Goal: Information Seeking & Learning: Learn about a topic

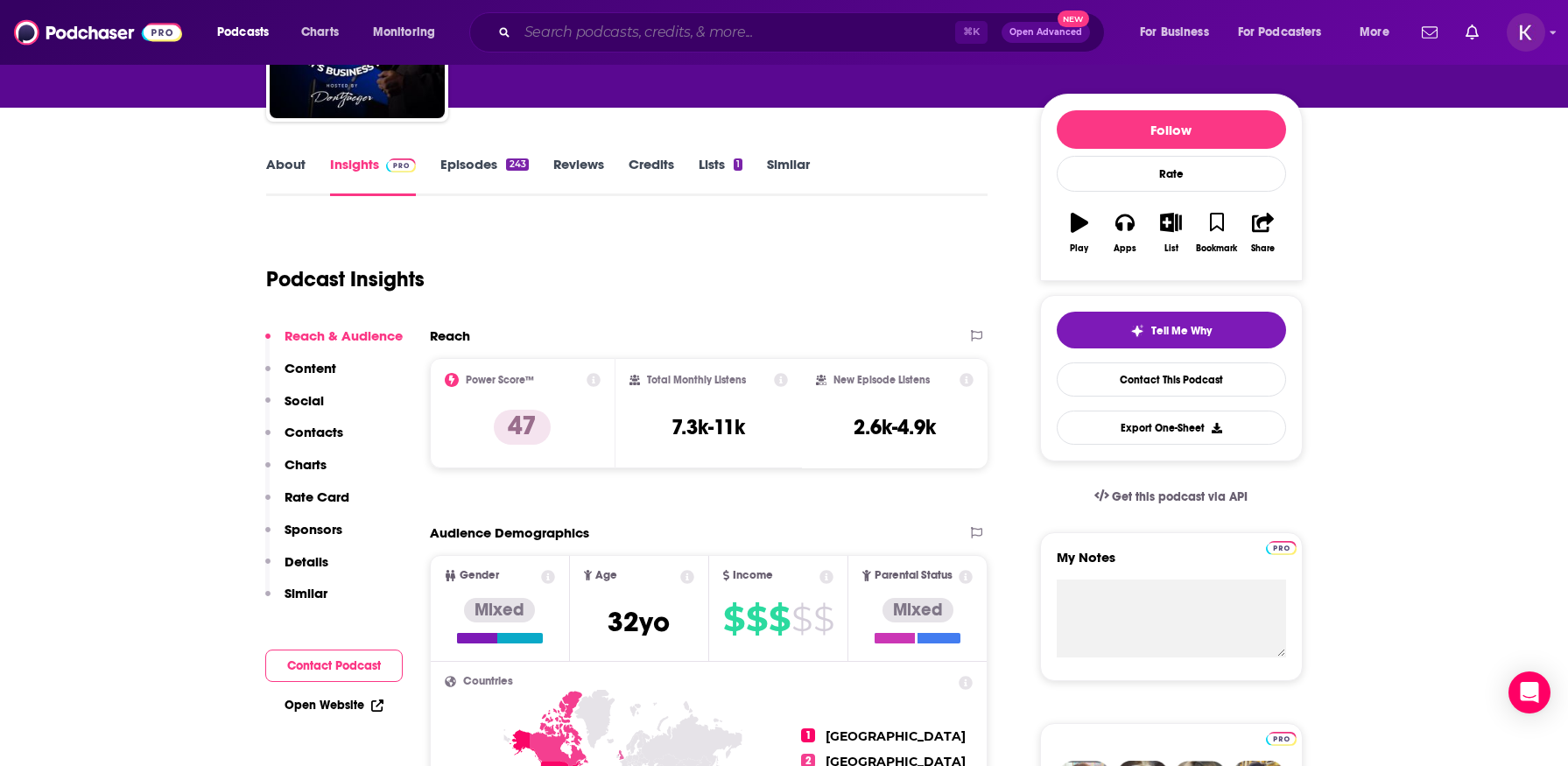
click at [584, 33] on input "Search podcasts, credits, & more..." at bounding box center [736, 32] width 438 height 28
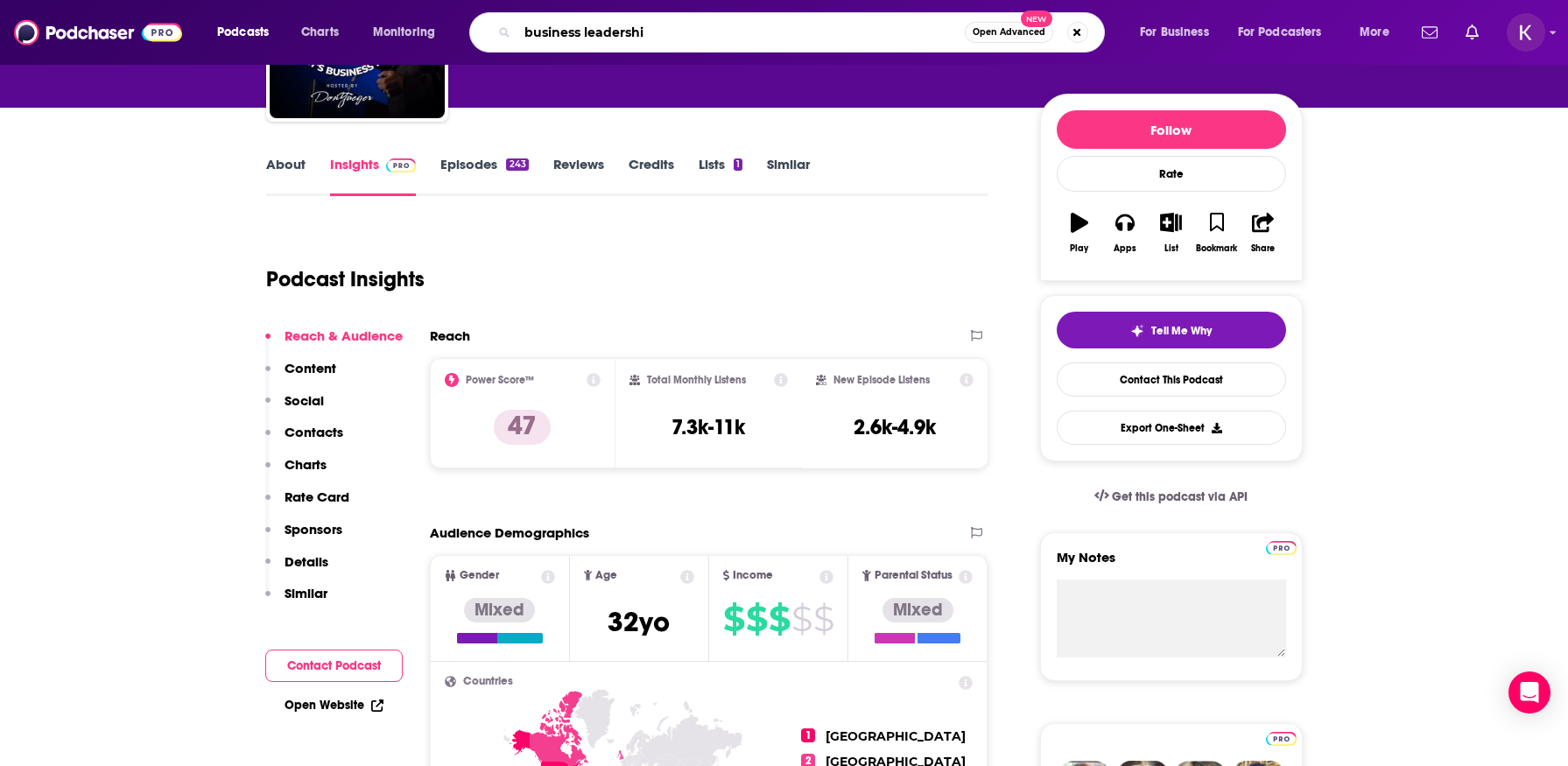
type input "business leadership"
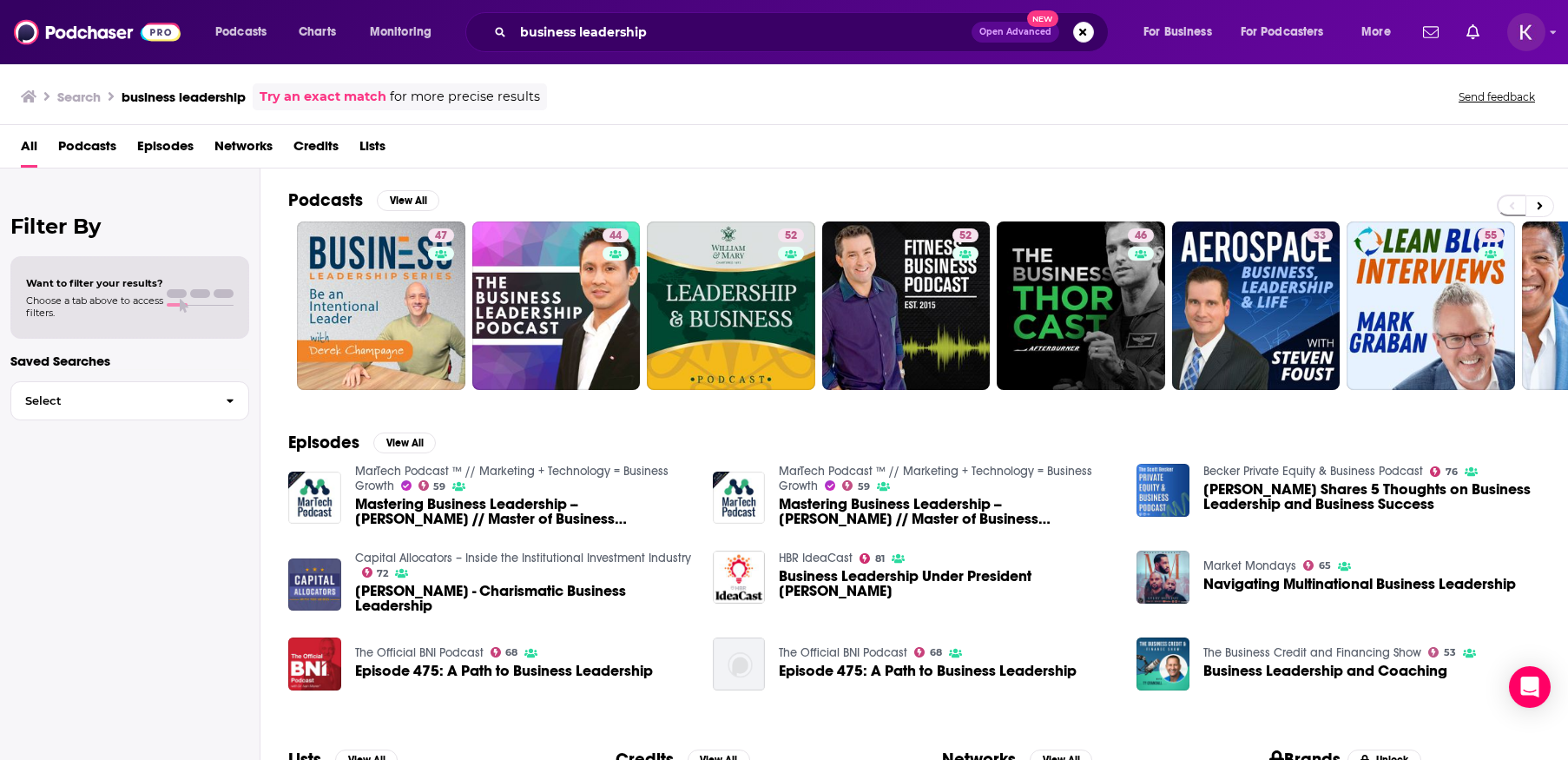
click at [85, 151] on span "Podcasts" at bounding box center [87, 150] width 58 height 36
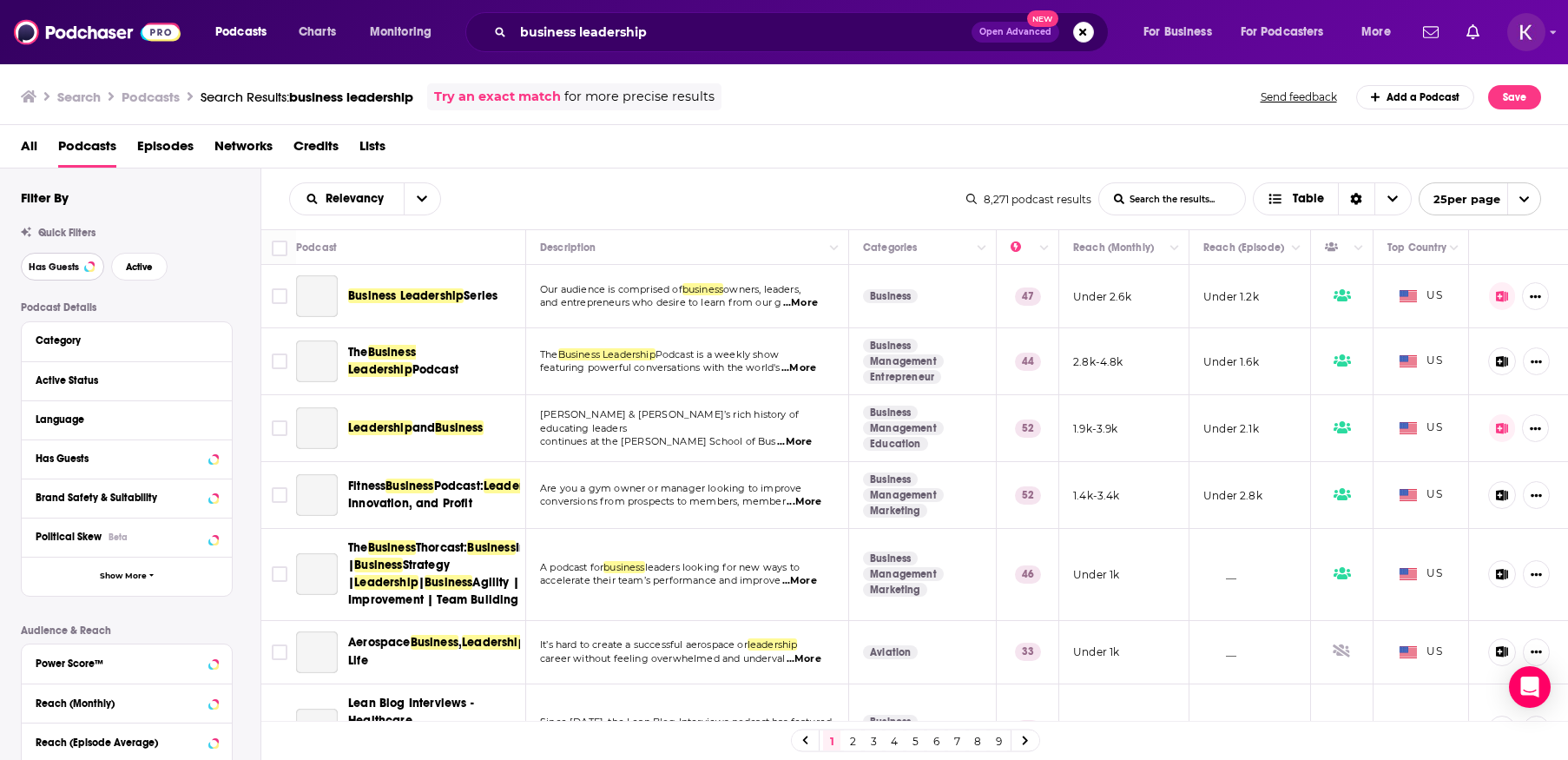
click at [57, 263] on span "Has Guests" at bounding box center [54, 267] width 51 height 9
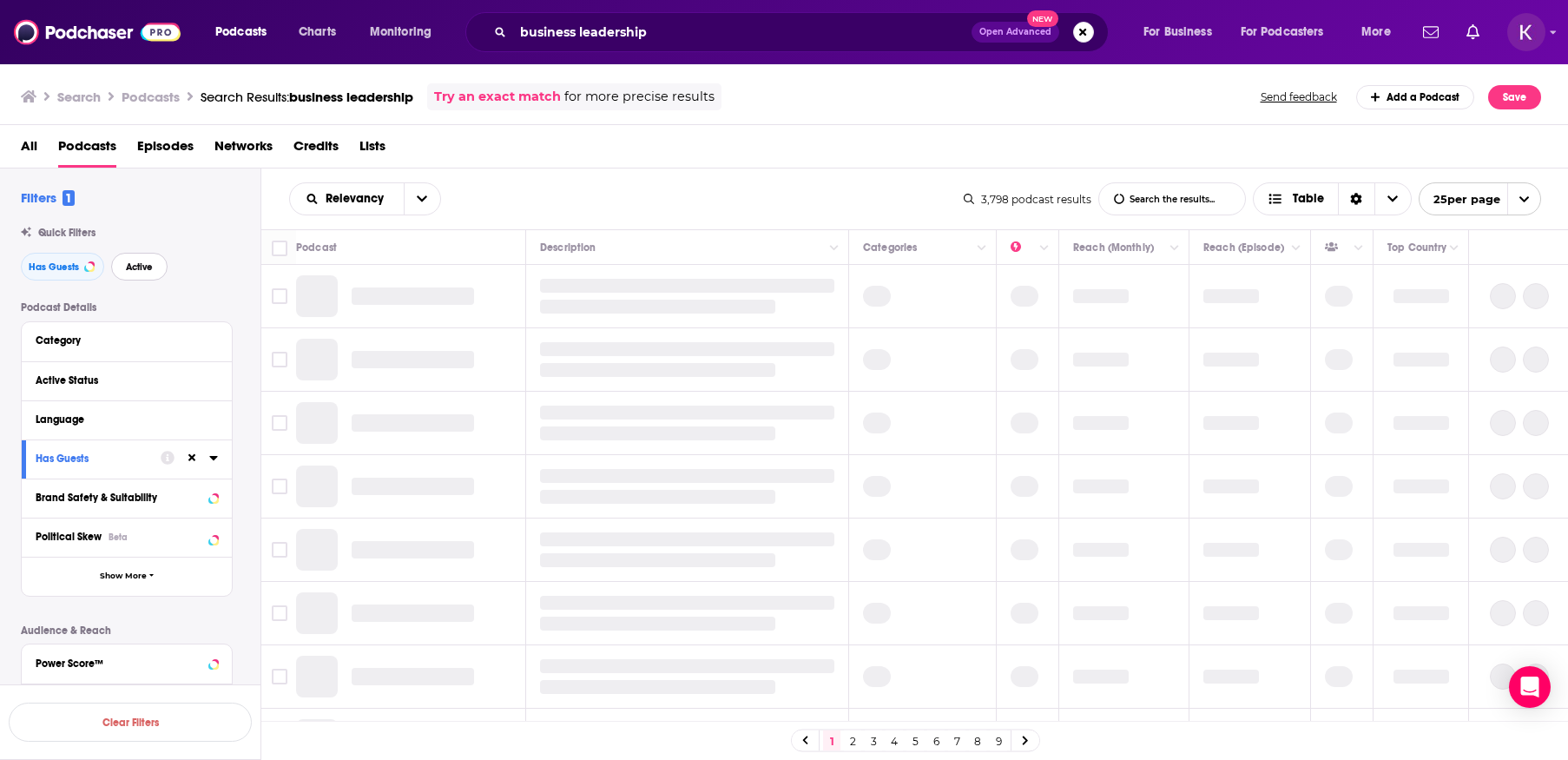
click at [139, 263] on span "Active" at bounding box center [139, 267] width 27 height 9
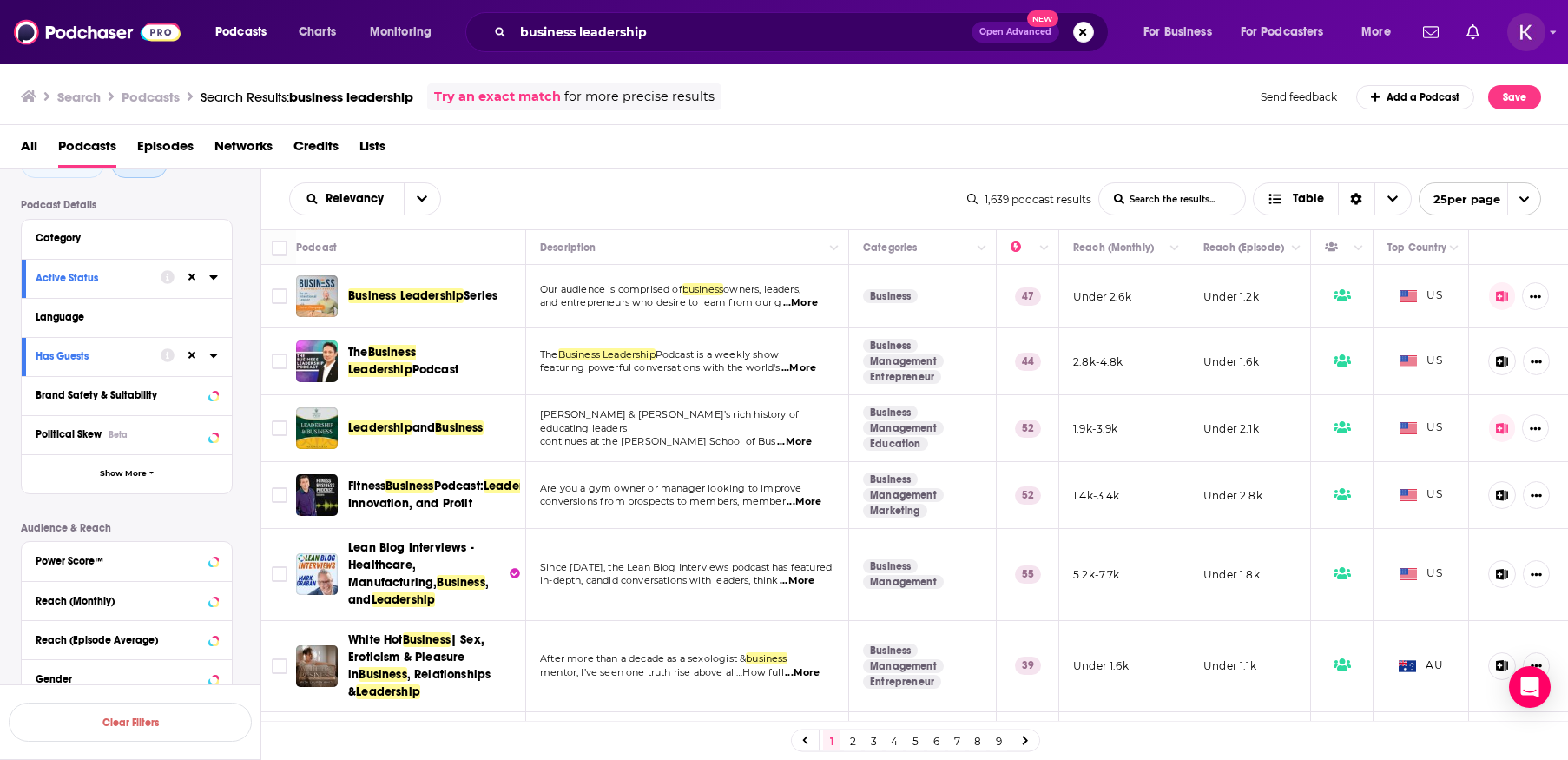
scroll to position [104, 0]
click at [212, 559] on icon at bounding box center [213, 558] width 8 height 5
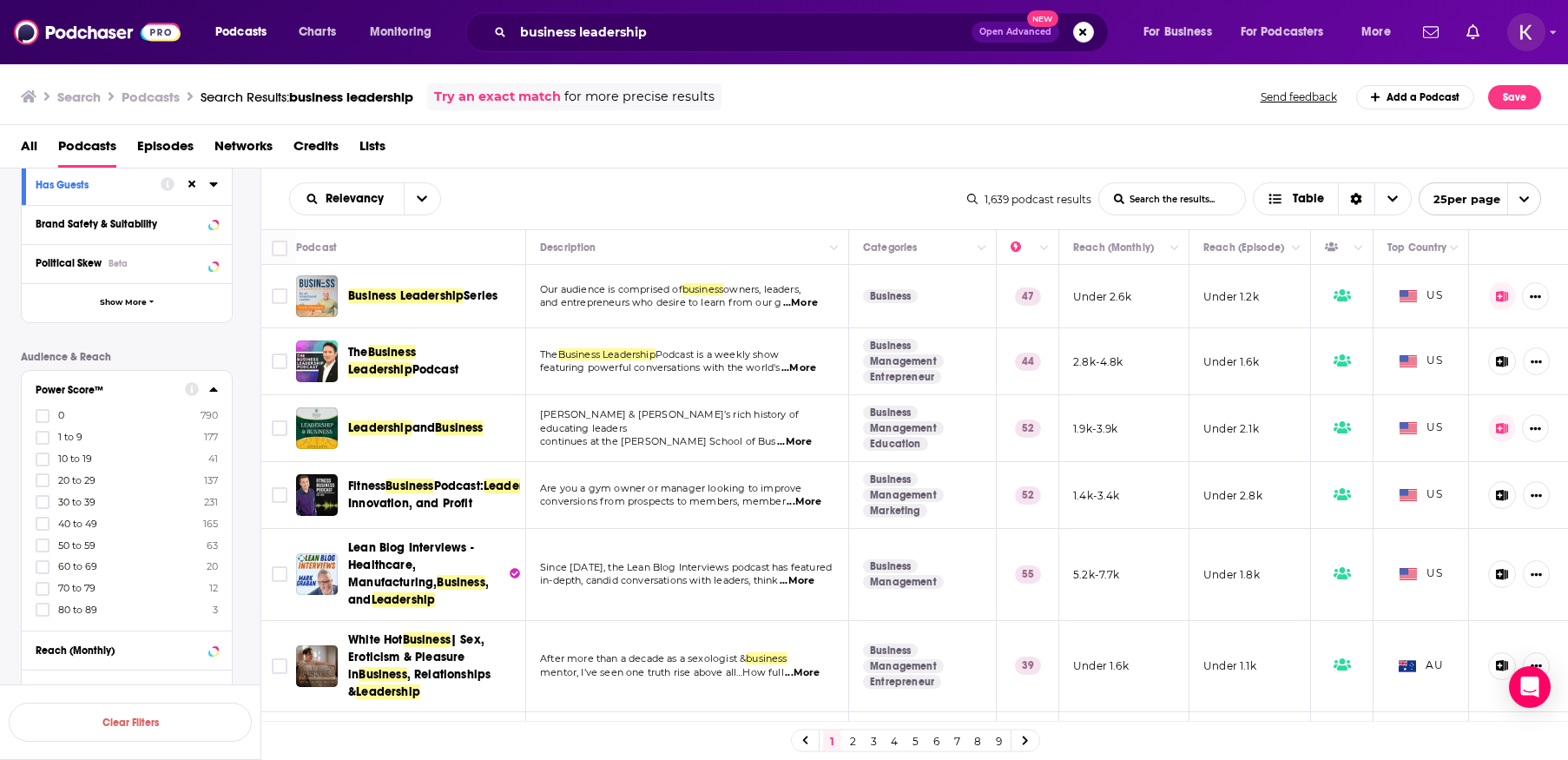
scroll to position [277, 0]
click at [43, 603] on icon at bounding box center [42, 606] width 10 height 10
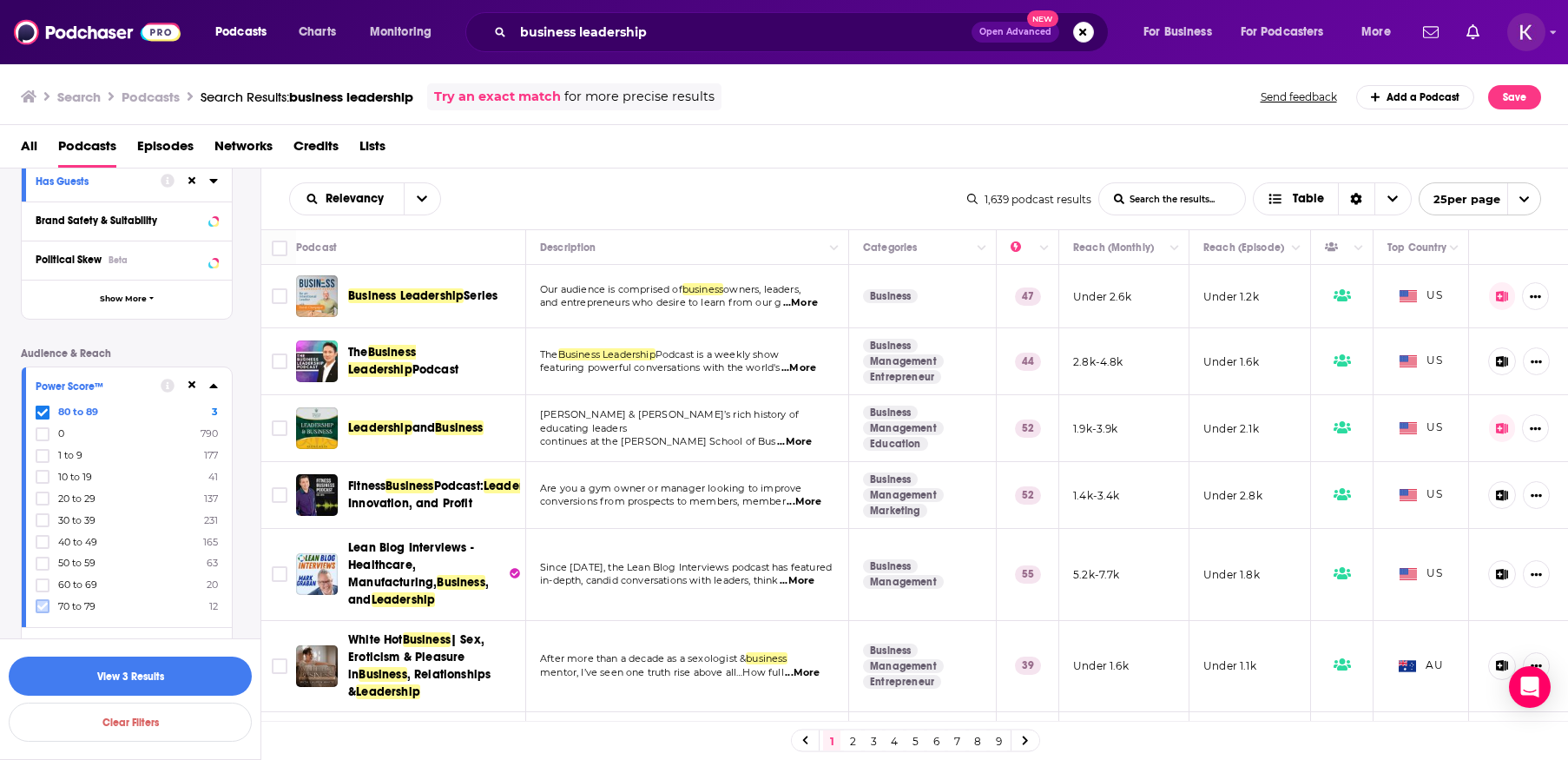
click at [43, 602] on icon at bounding box center [42, 606] width 10 height 10
click at [41, 604] on icon at bounding box center [42, 606] width 10 height 10
click at [41, 601] on icon at bounding box center [42, 606] width 10 height 10
click at [169, 679] on button "View 98 Results" at bounding box center [129, 676] width 243 height 39
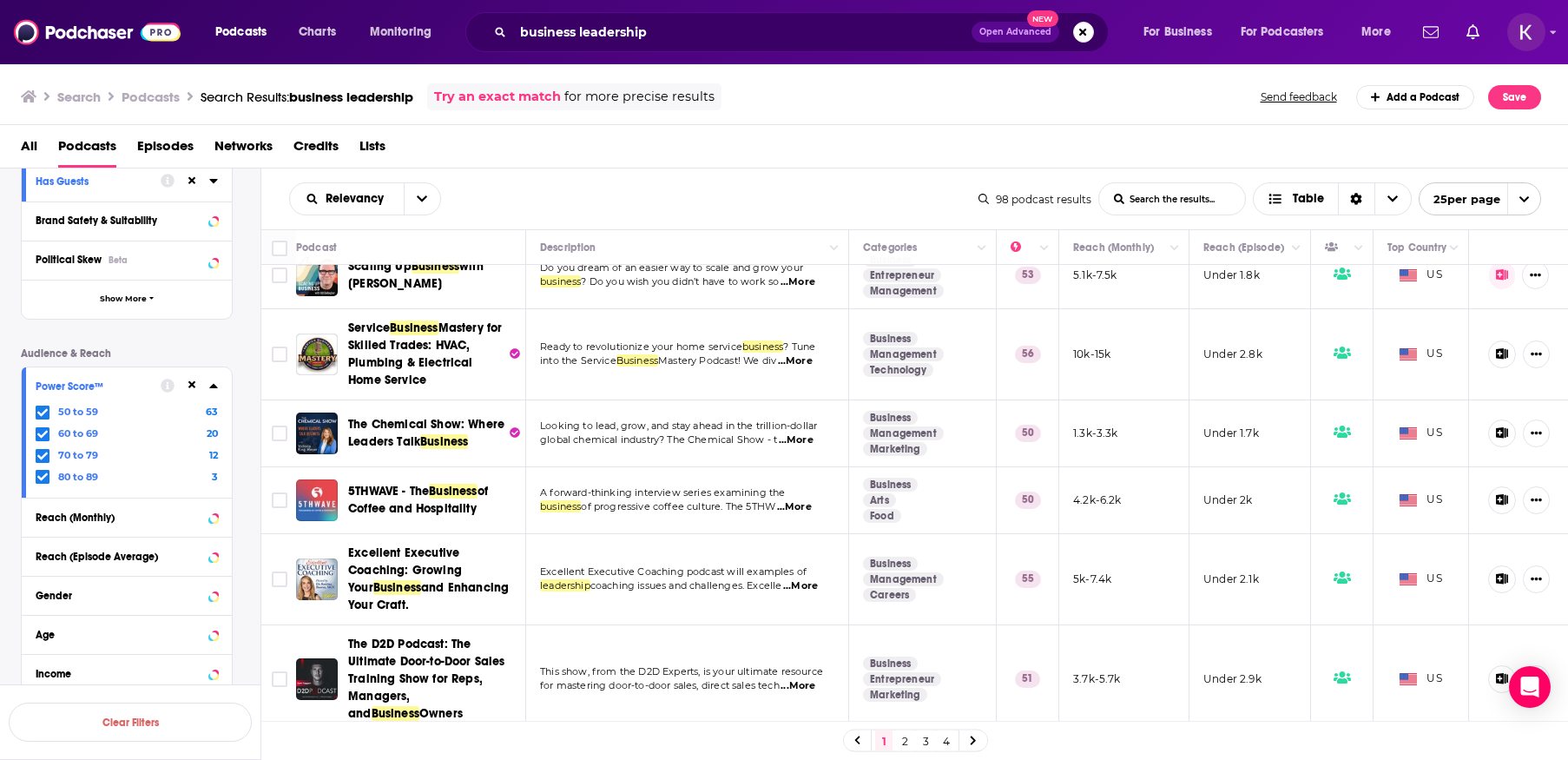
scroll to position [1437, 0]
click at [903, 742] on link "2" at bounding box center [904, 740] width 18 height 21
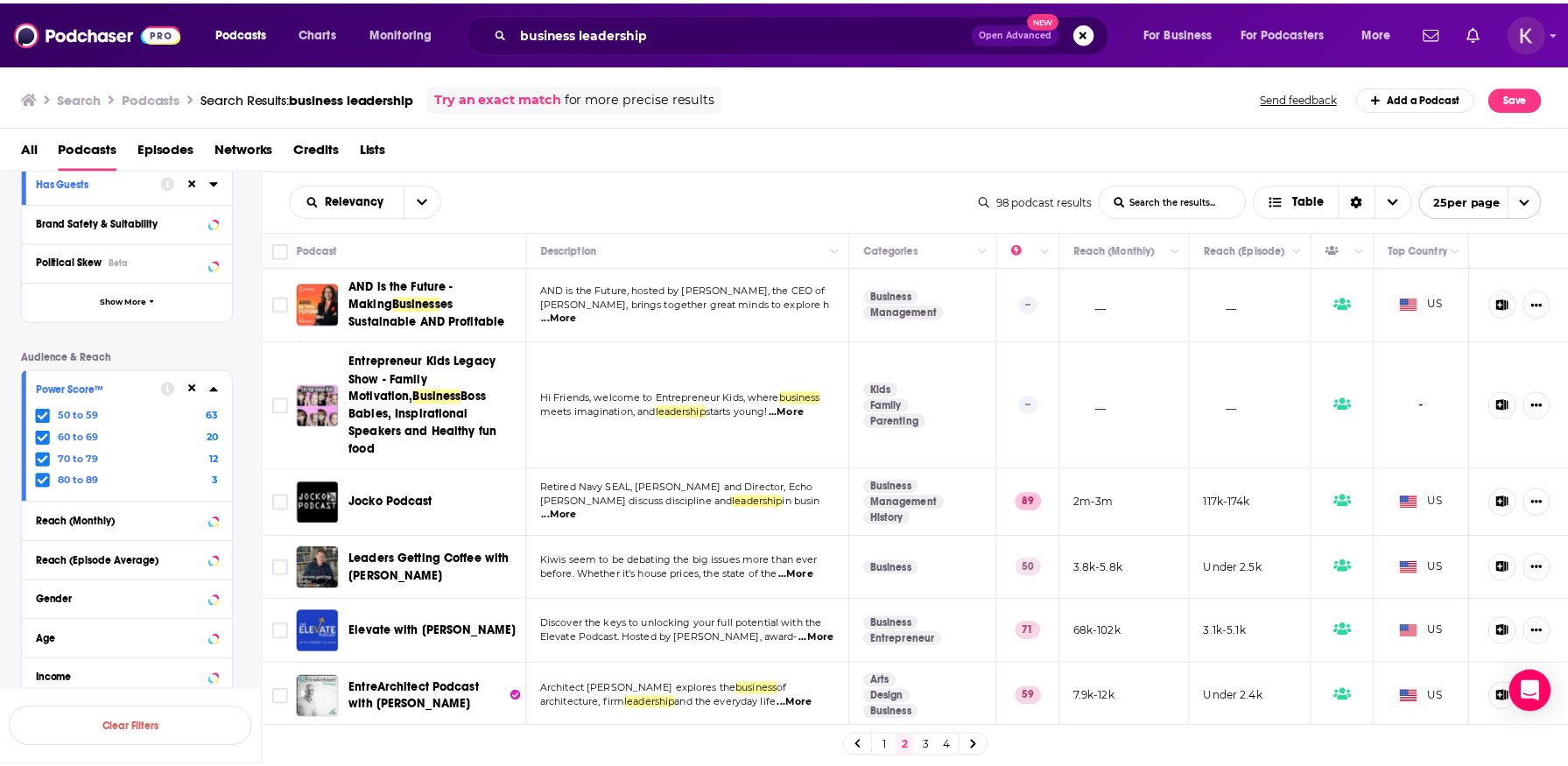
scroll to position [279, 0]
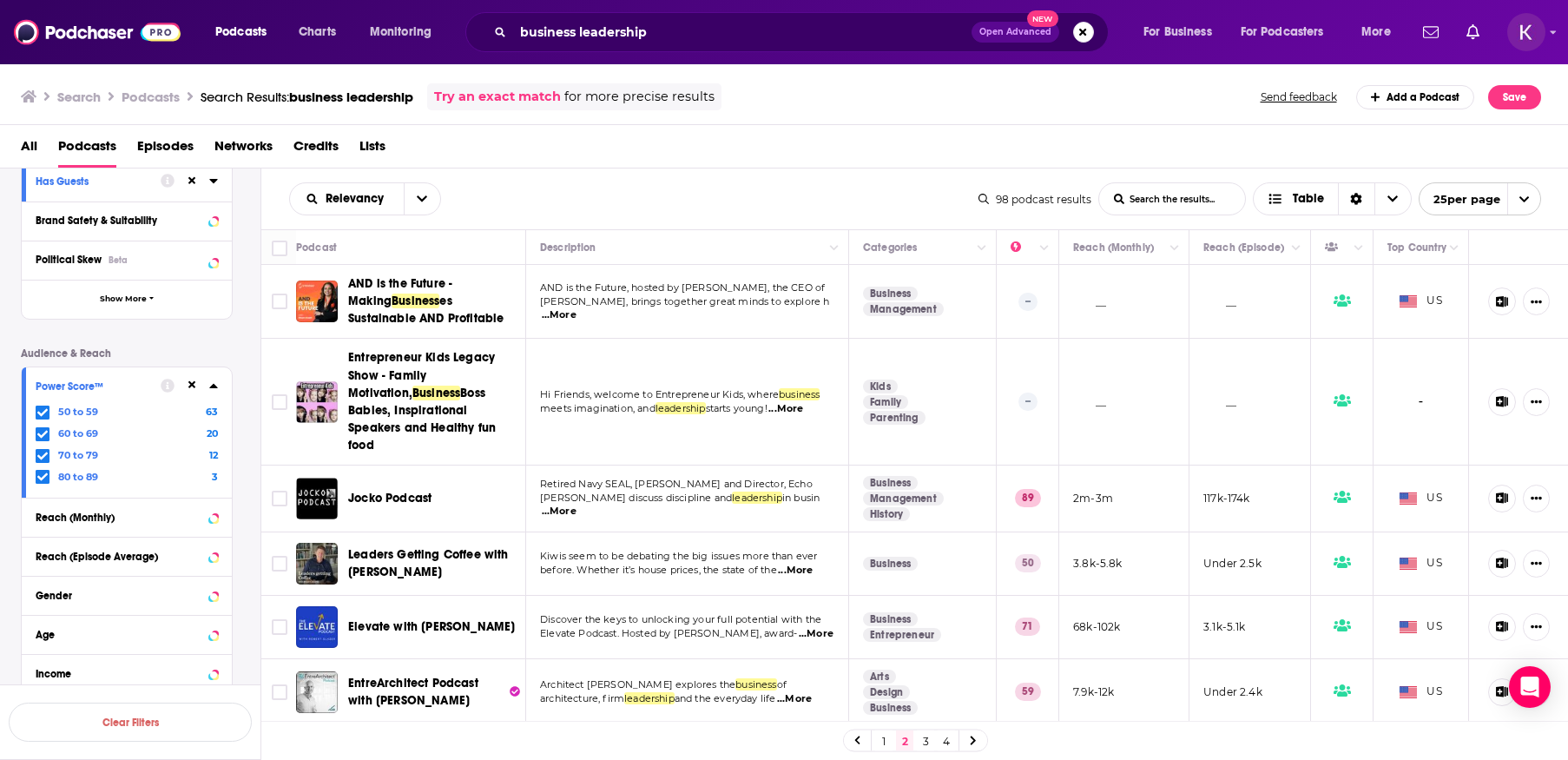
click at [577, 505] on span "...More" at bounding box center [559, 511] width 35 height 14
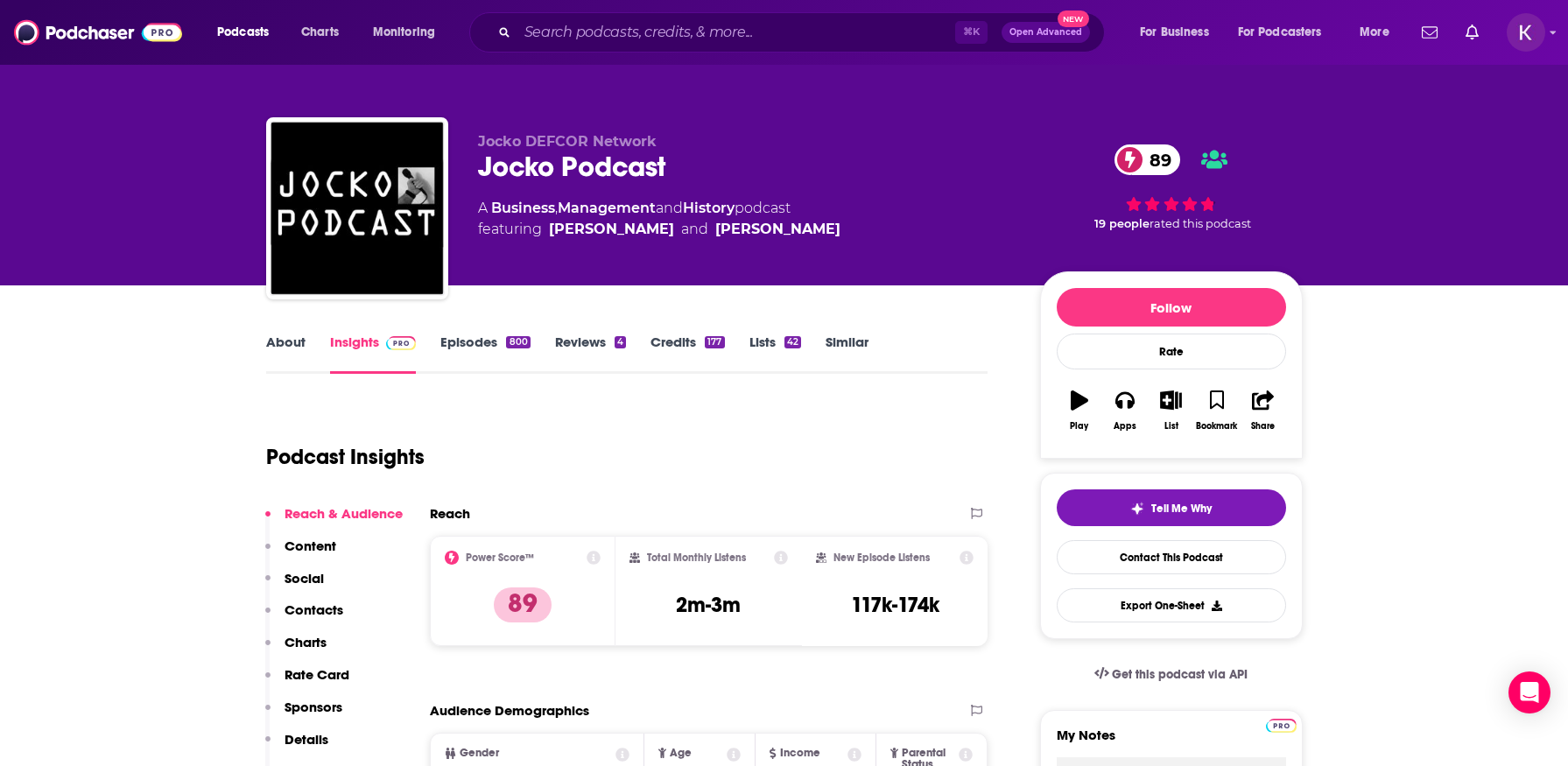
click at [471, 345] on link "Episodes 800" at bounding box center [485, 354] width 89 height 41
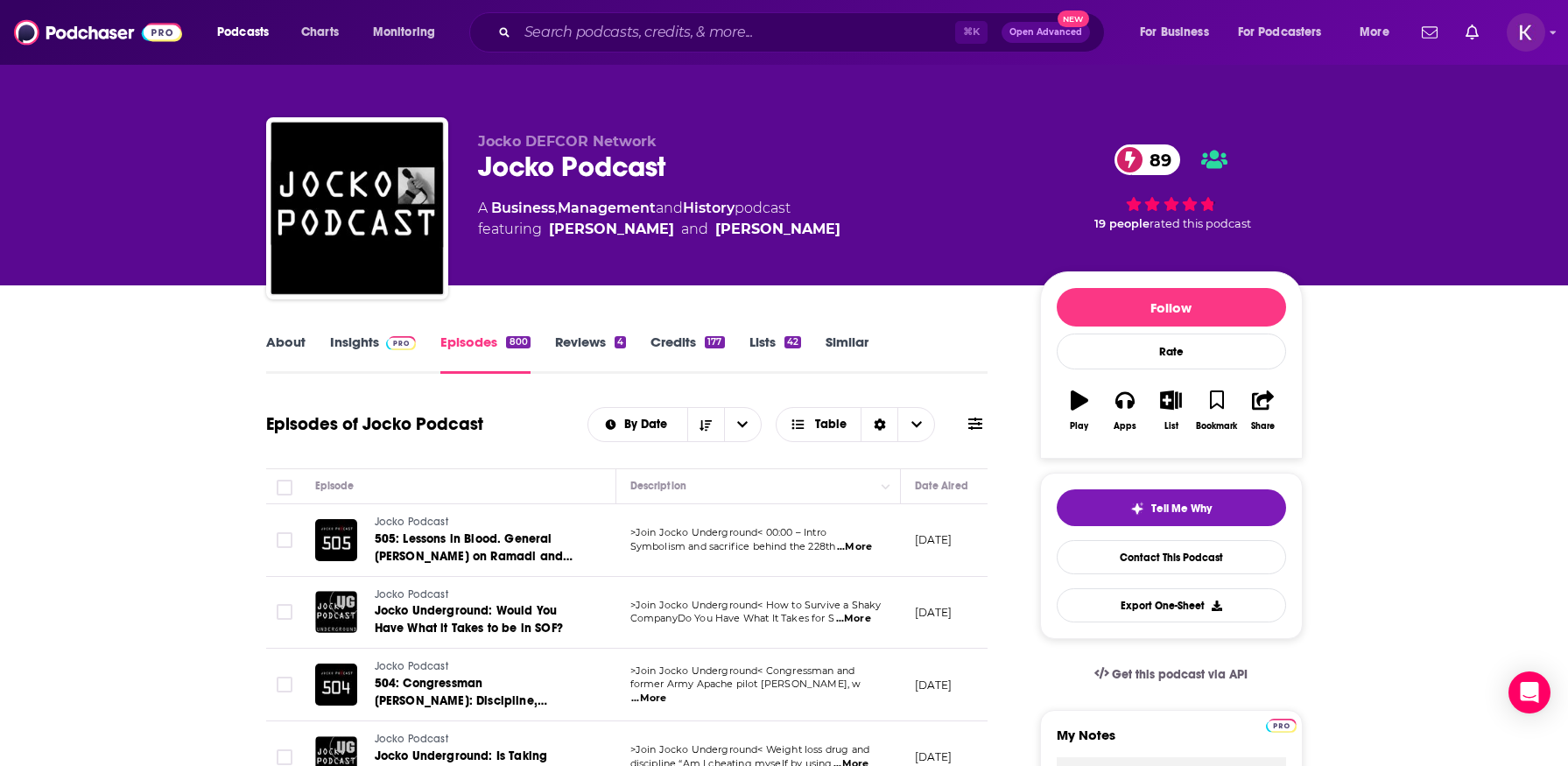
click at [357, 347] on link "Insights" at bounding box center [374, 354] width 87 height 41
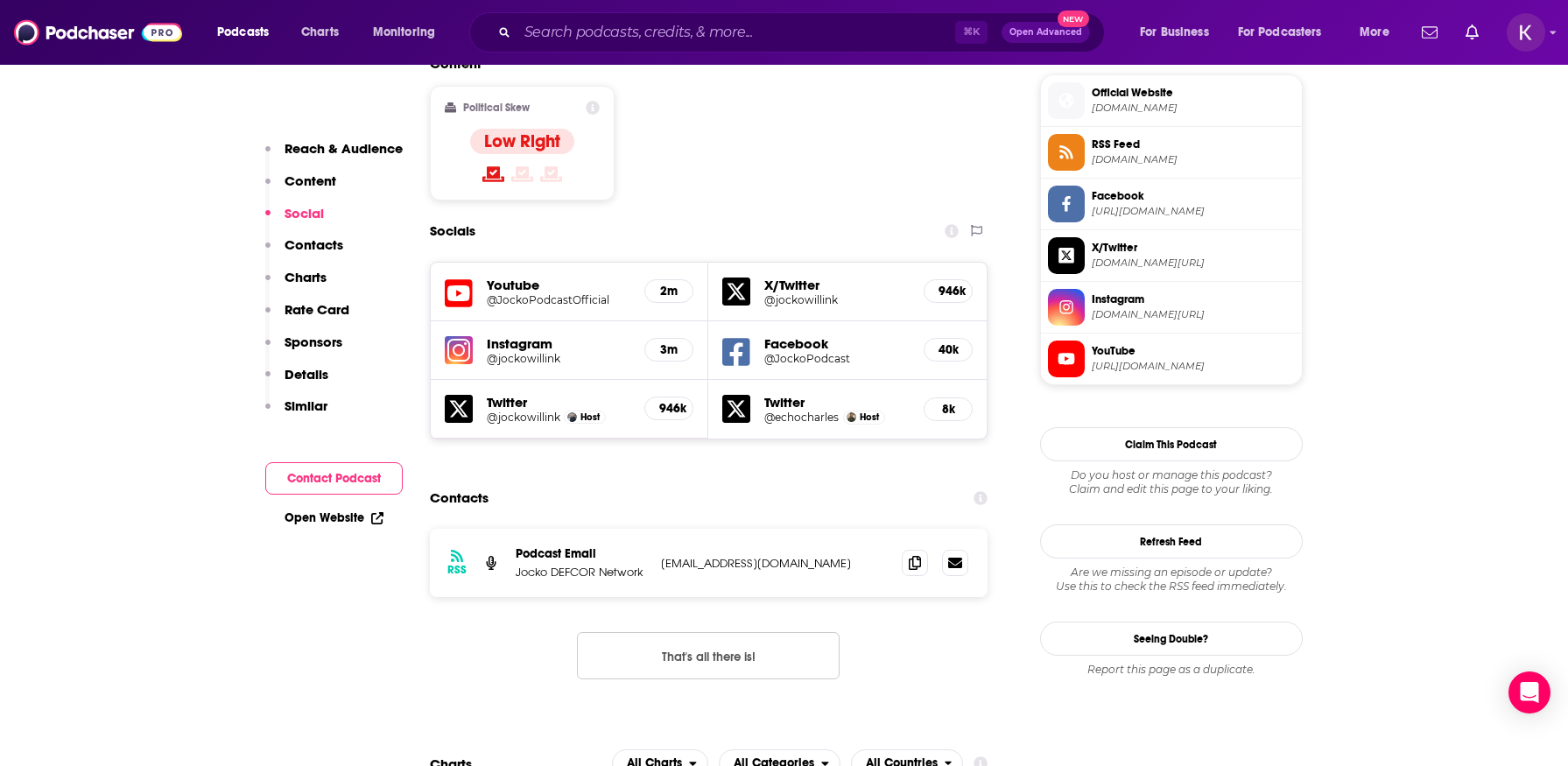
scroll to position [1414, 0]
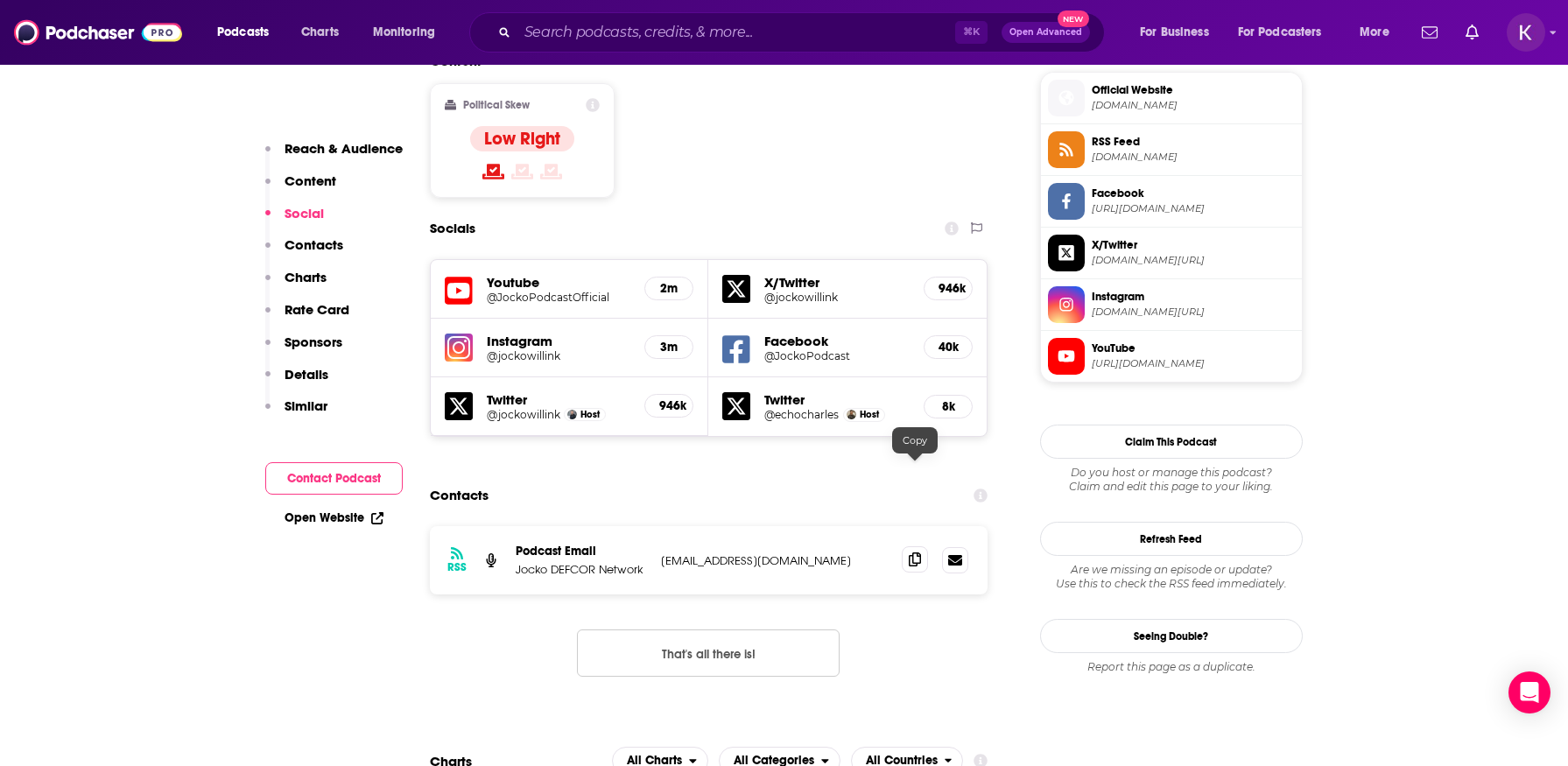
click at [922, 547] on span at bounding box center [915, 560] width 26 height 26
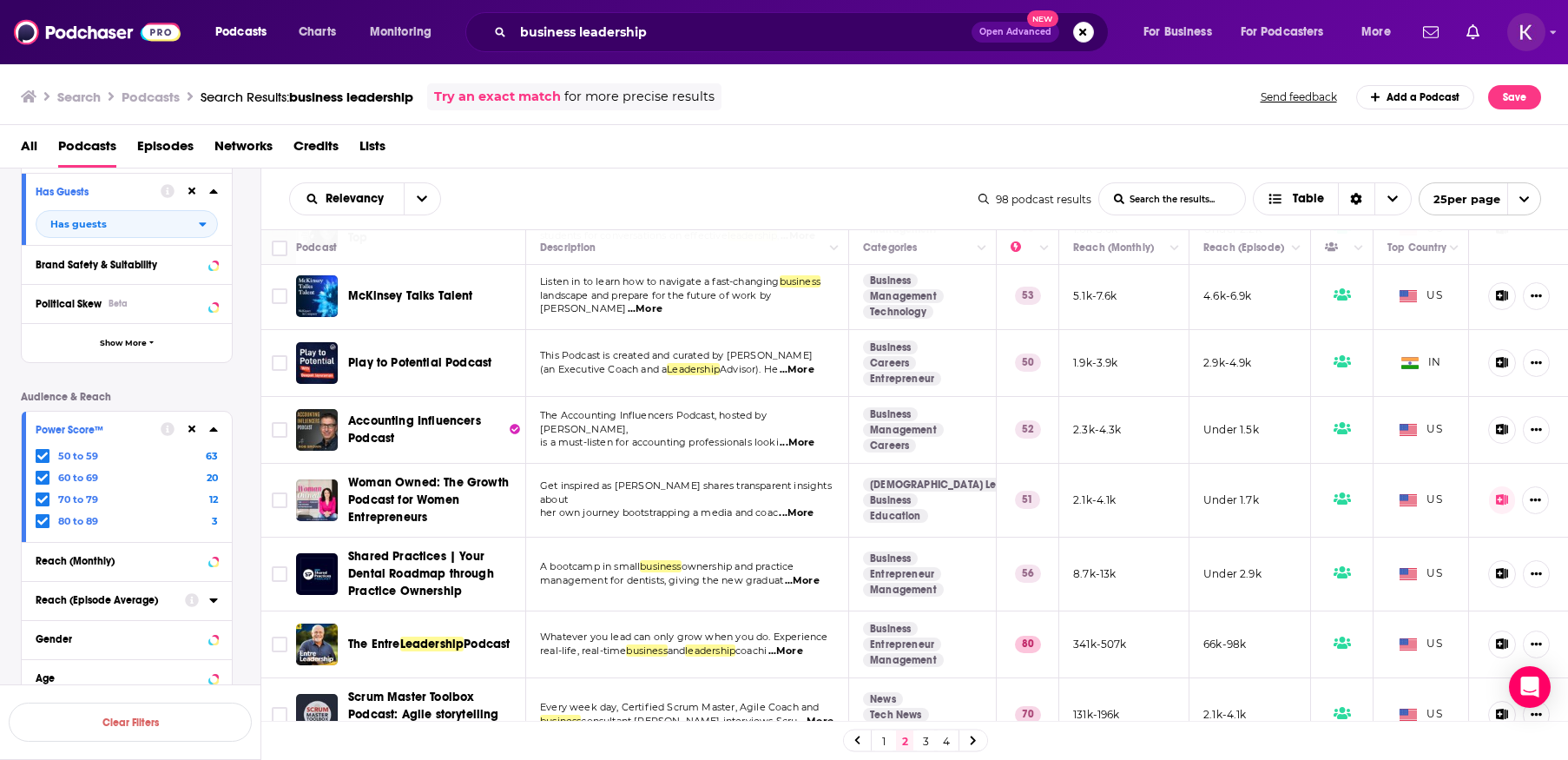
scroll to position [312, 0]
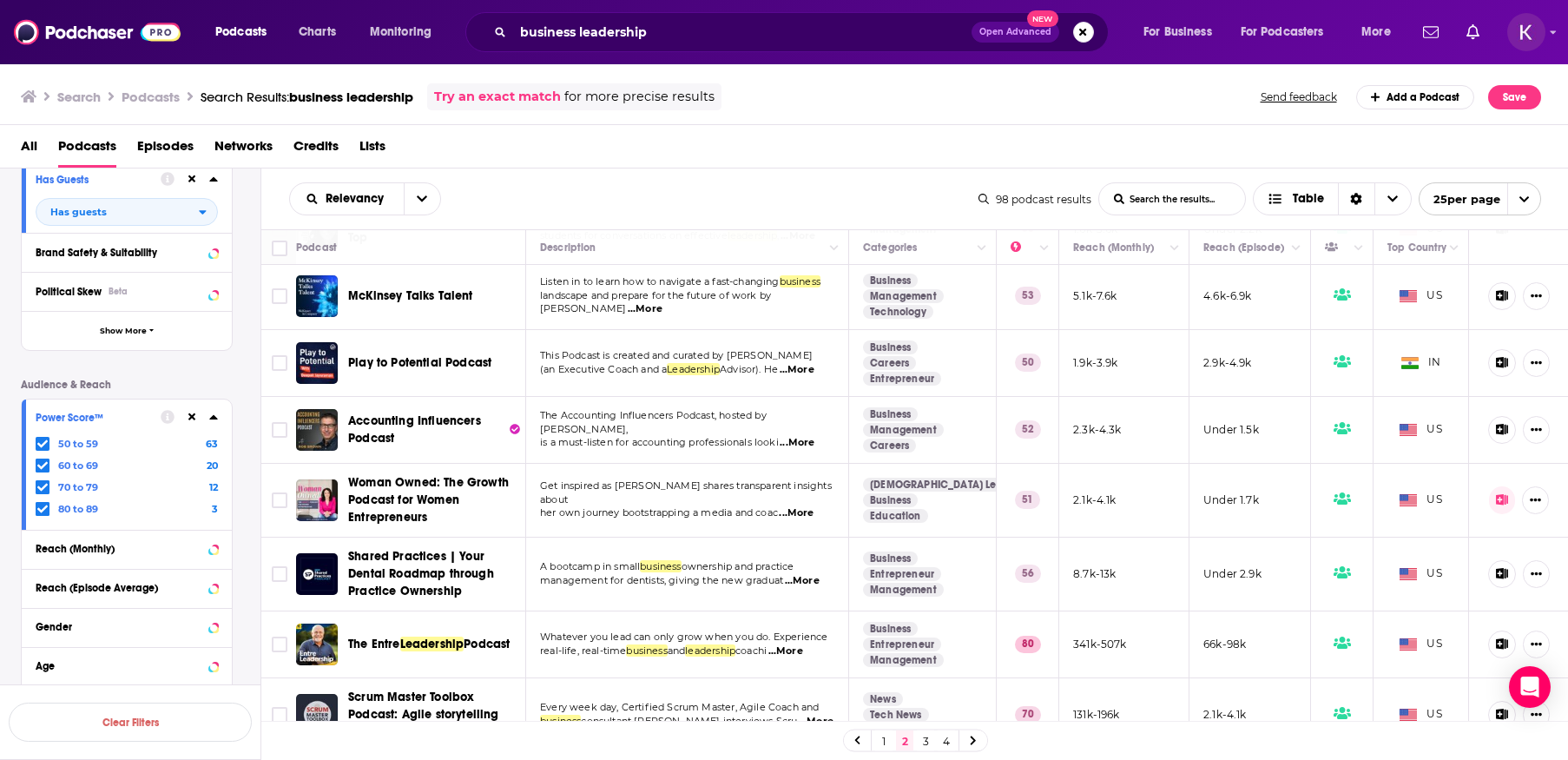
click at [41, 439] on icon at bounding box center [42, 443] width 10 height 10
click at [109, 682] on button "View 35 Results" at bounding box center [129, 676] width 243 height 39
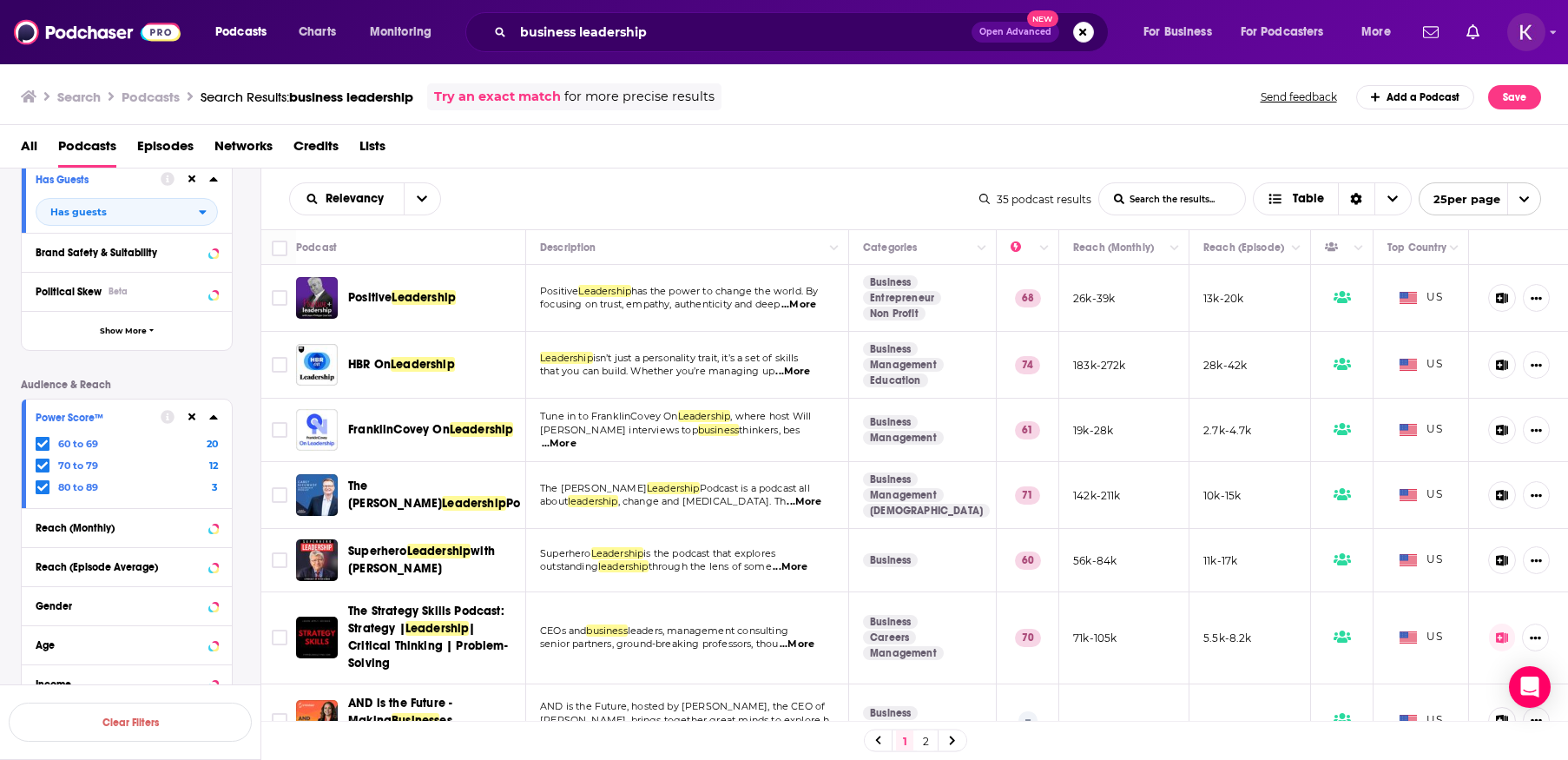
click at [809, 305] on span "...More" at bounding box center [798, 304] width 35 height 14
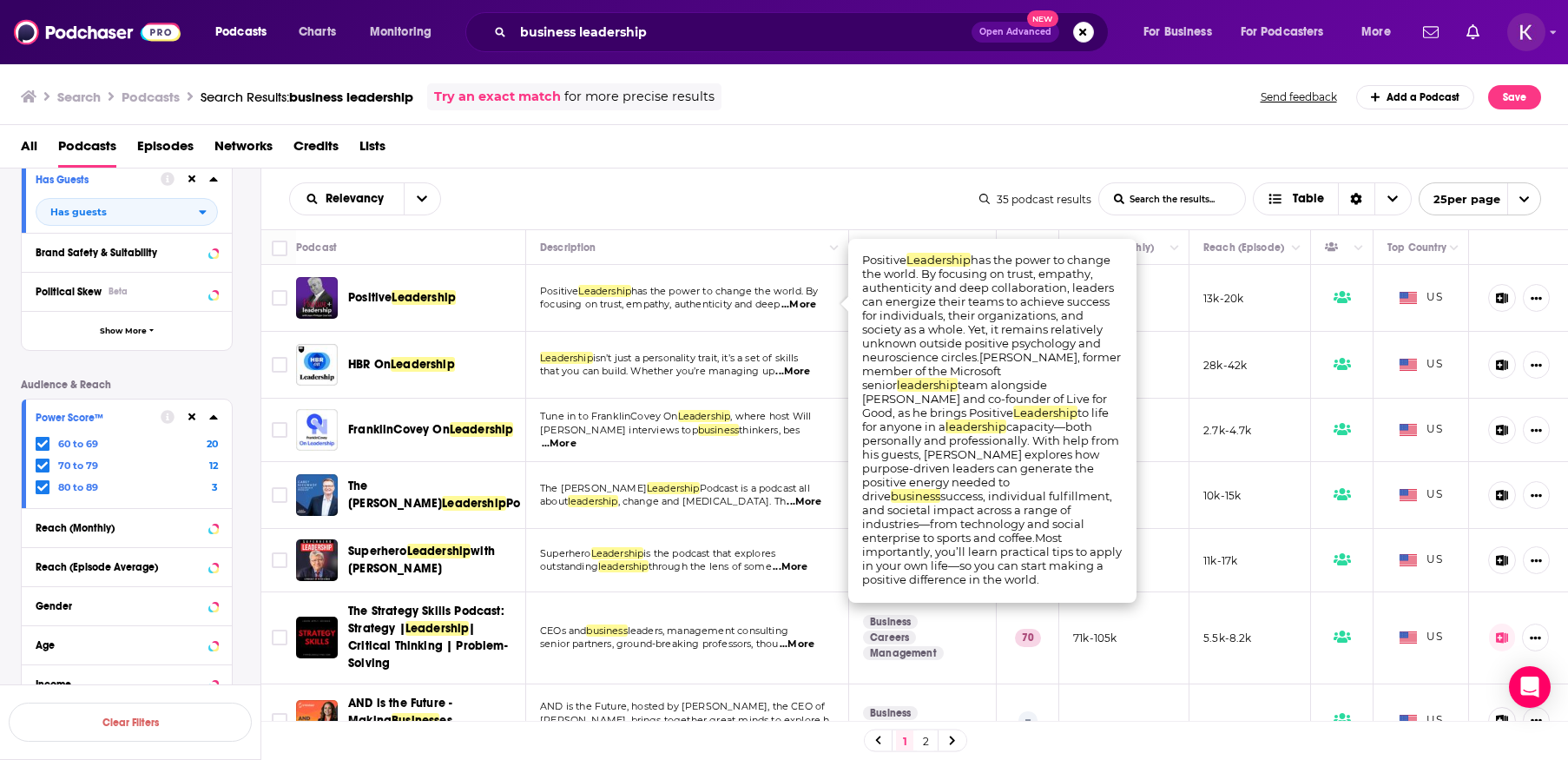
click at [808, 305] on span "...More" at bounding box center [798, 304] width 35 height 14
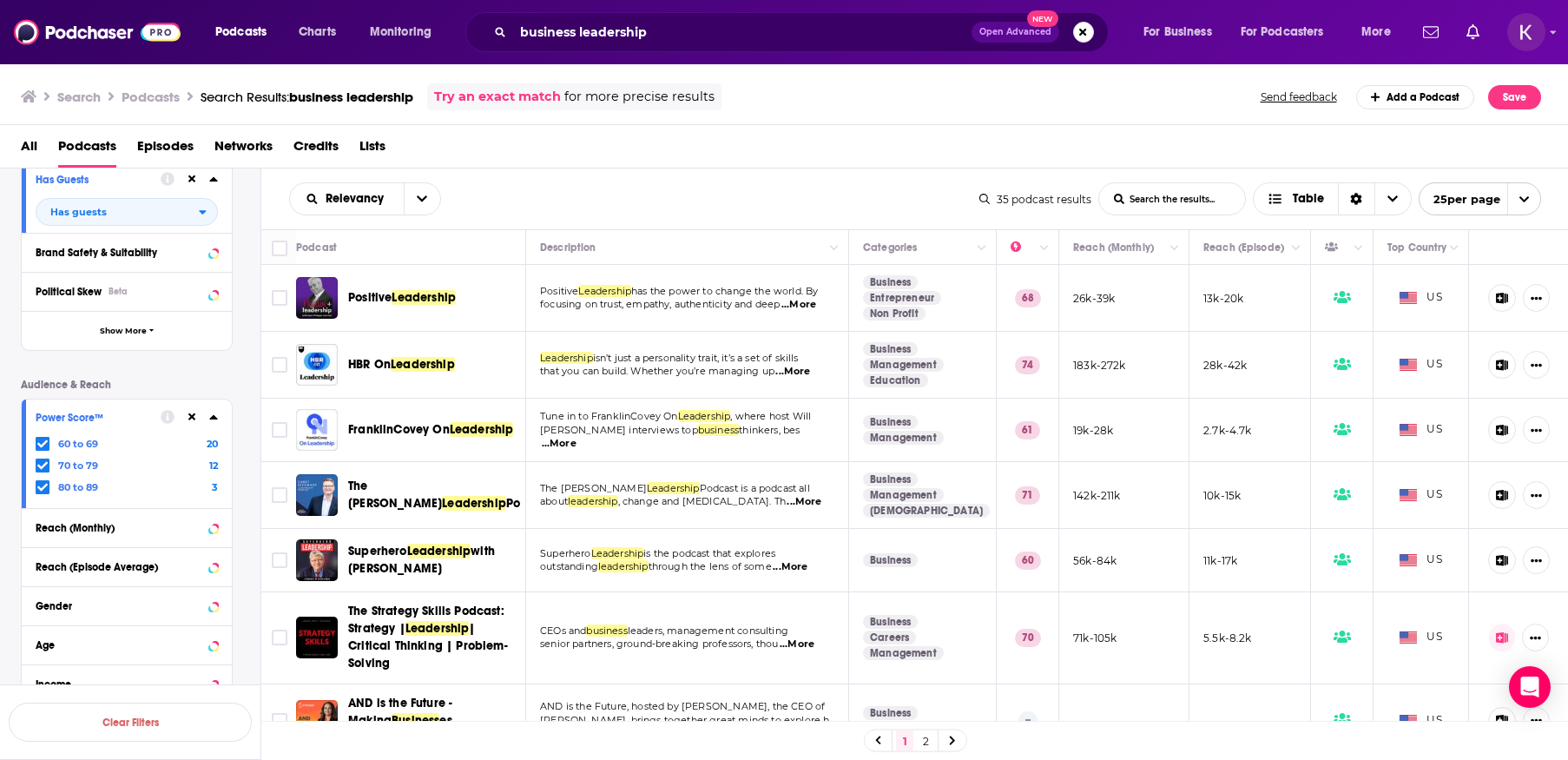
click at [385, 298] on span "Positive" at bounding box center [369, 297] width 43 height 15
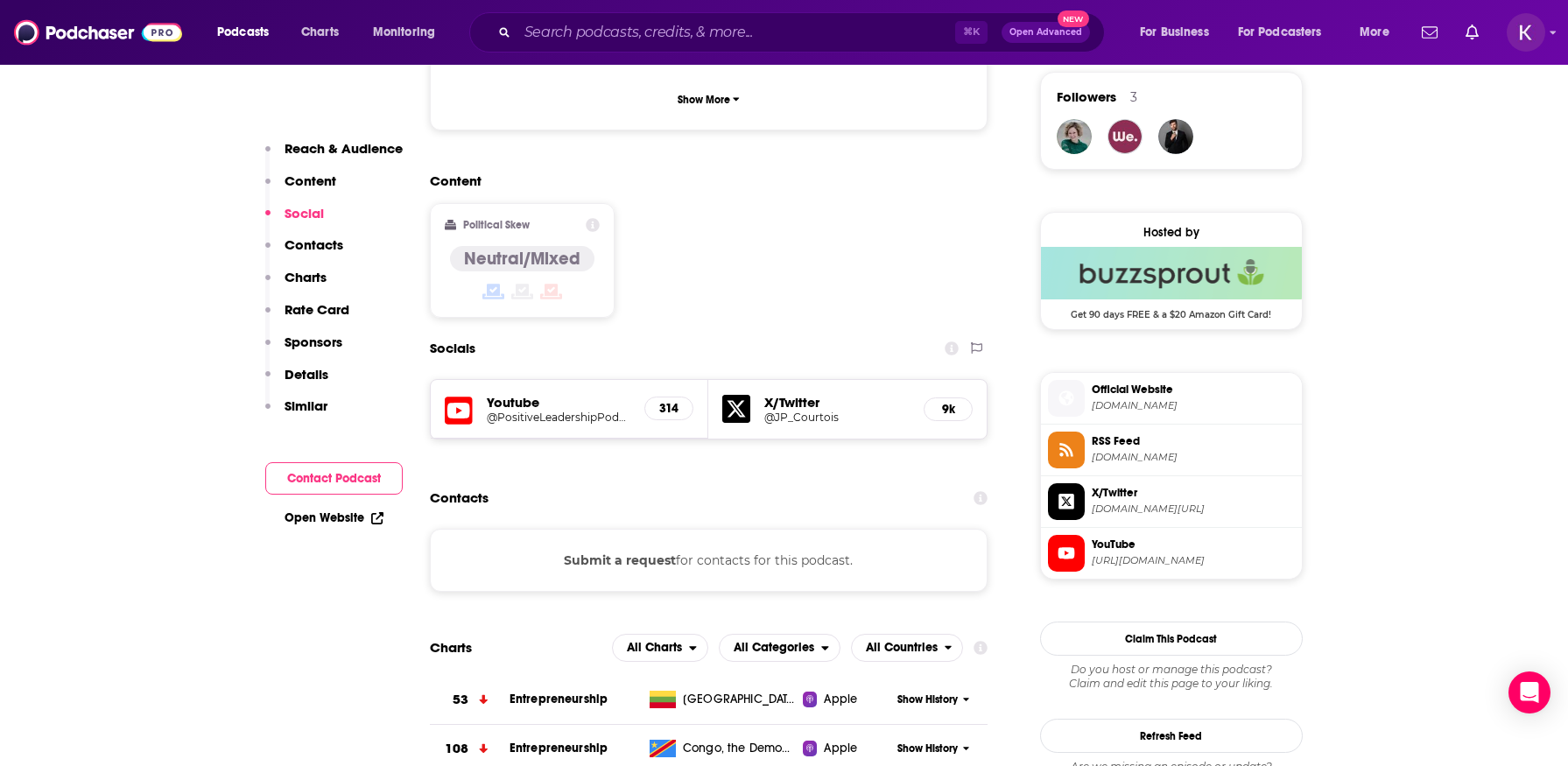
scroll to position [1307, 0]
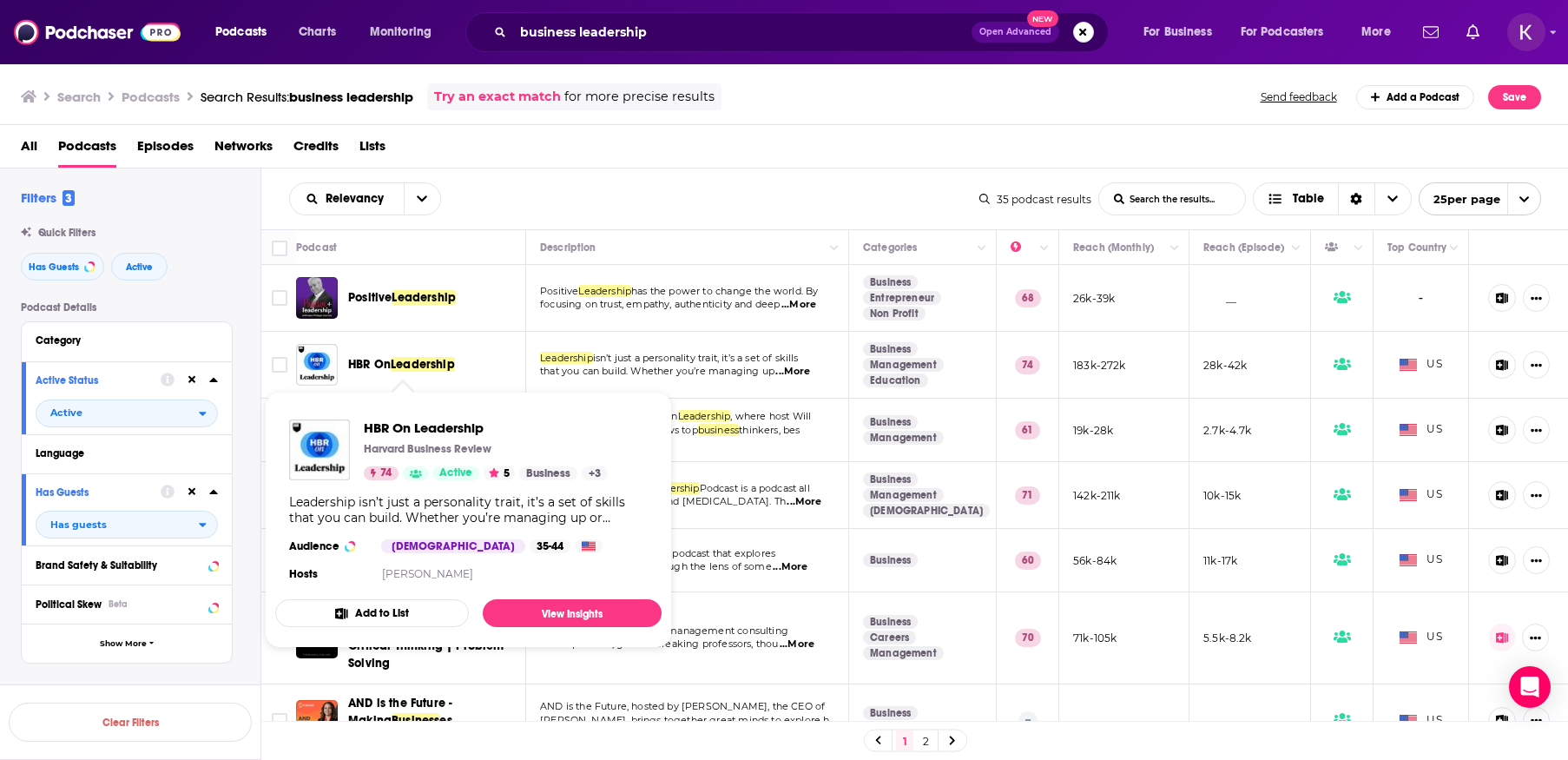
click at [403, 362] on span "Leadership" at bounding box center [423, 364] width 64 height 15
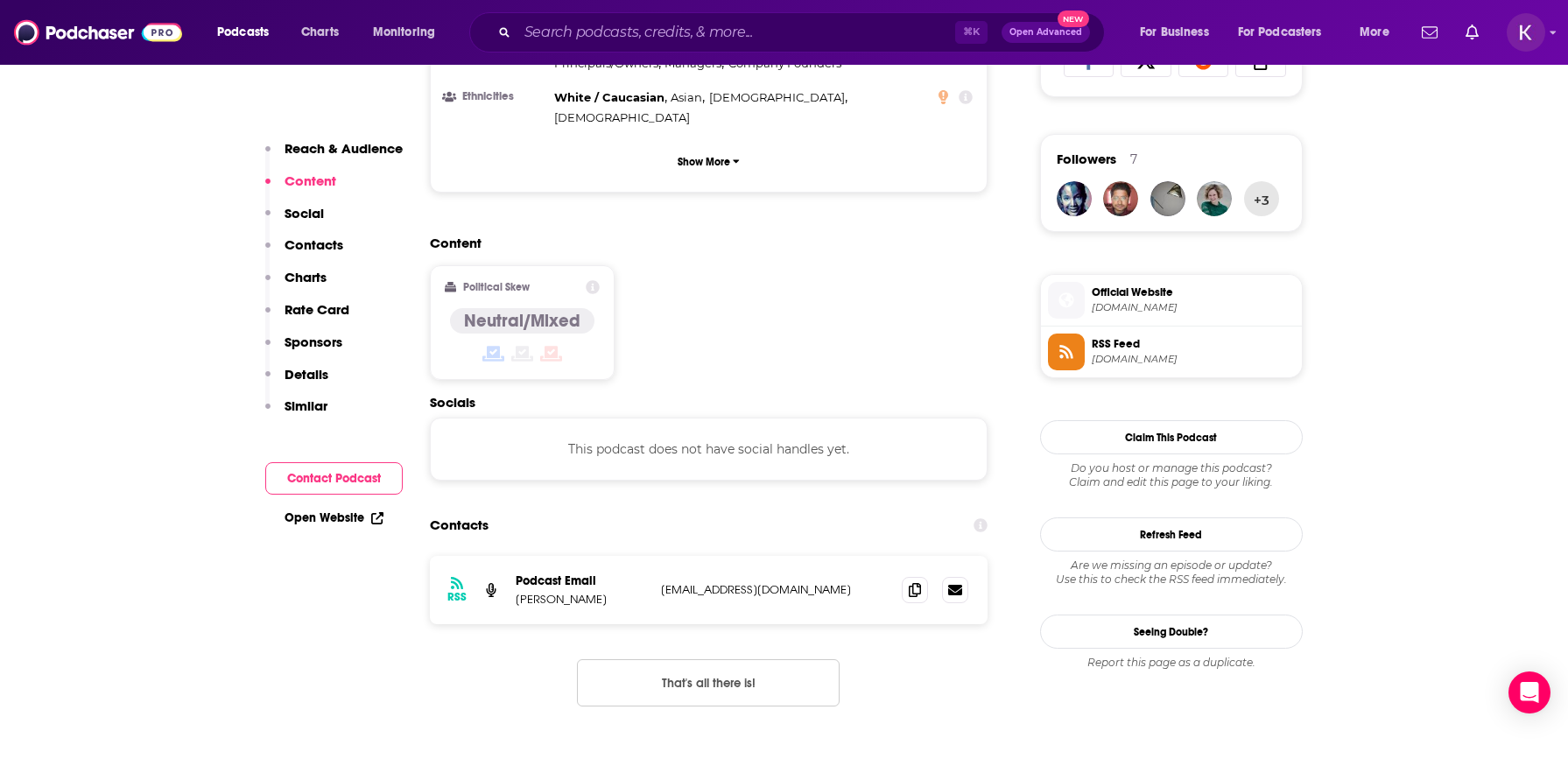
scroll to position [1215, 0]
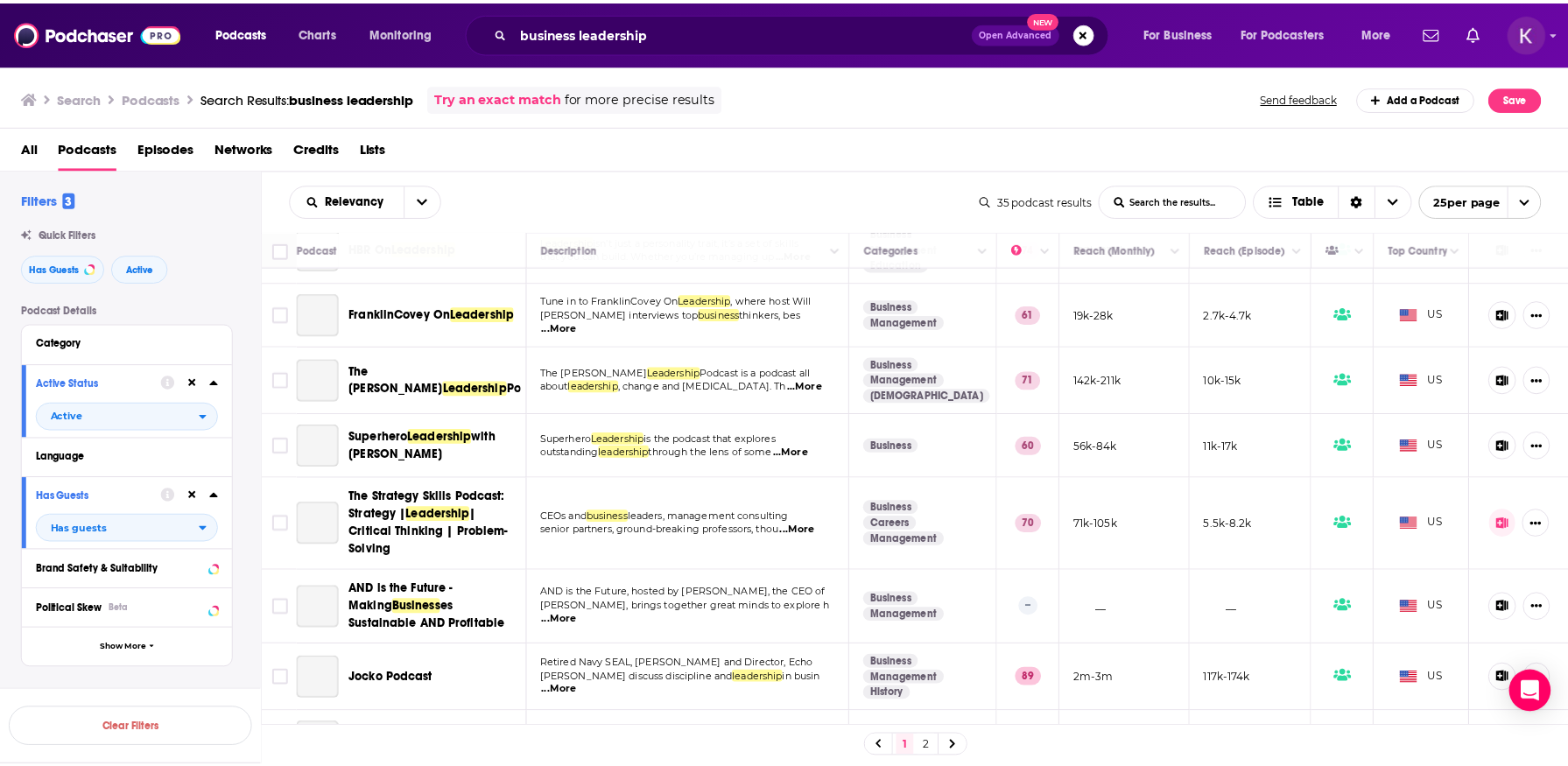
scroll to position [124, 0]
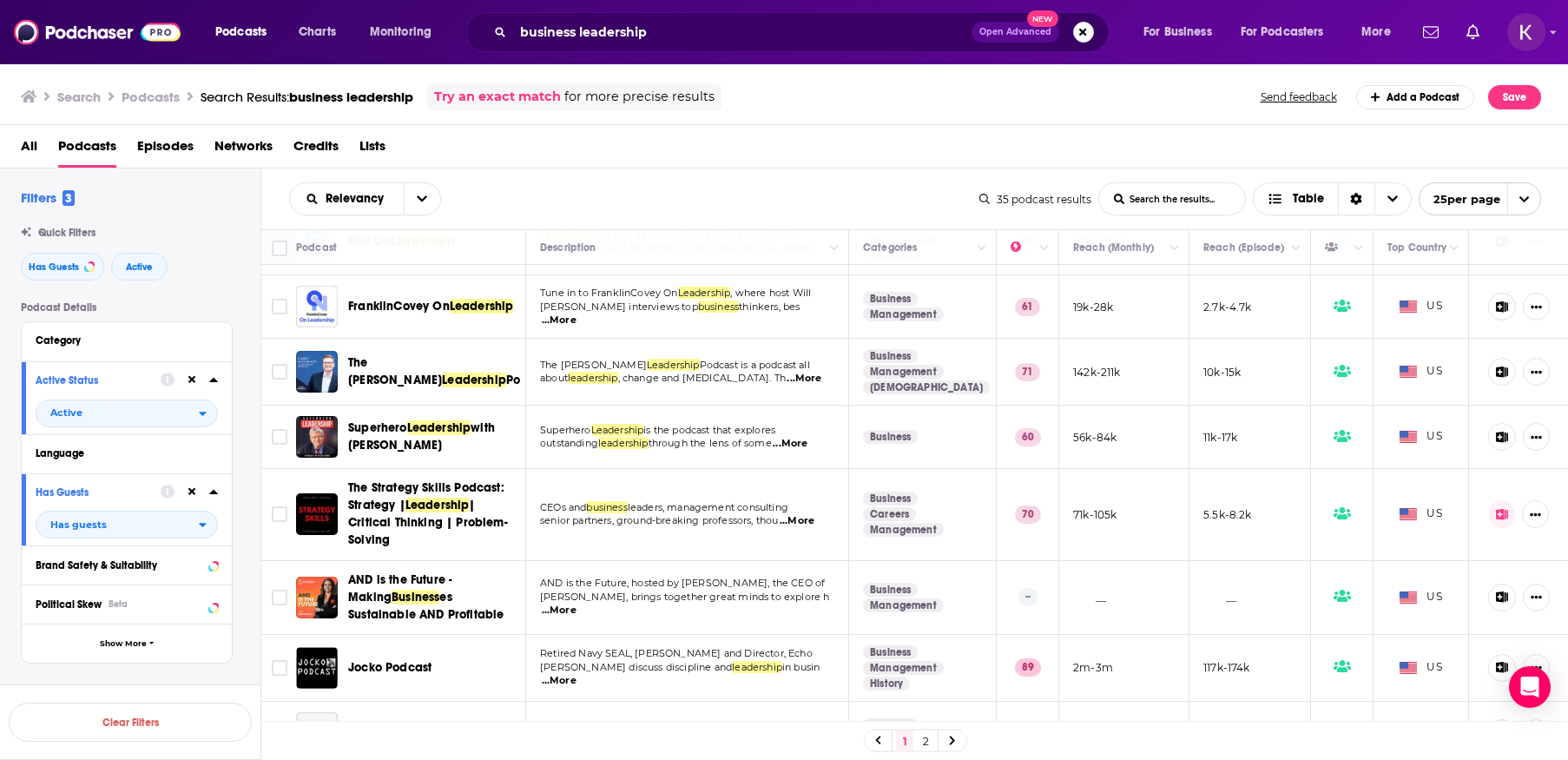
click at [801, 441] on span "...More" at bounding box center [790, 444] width 35 height 14
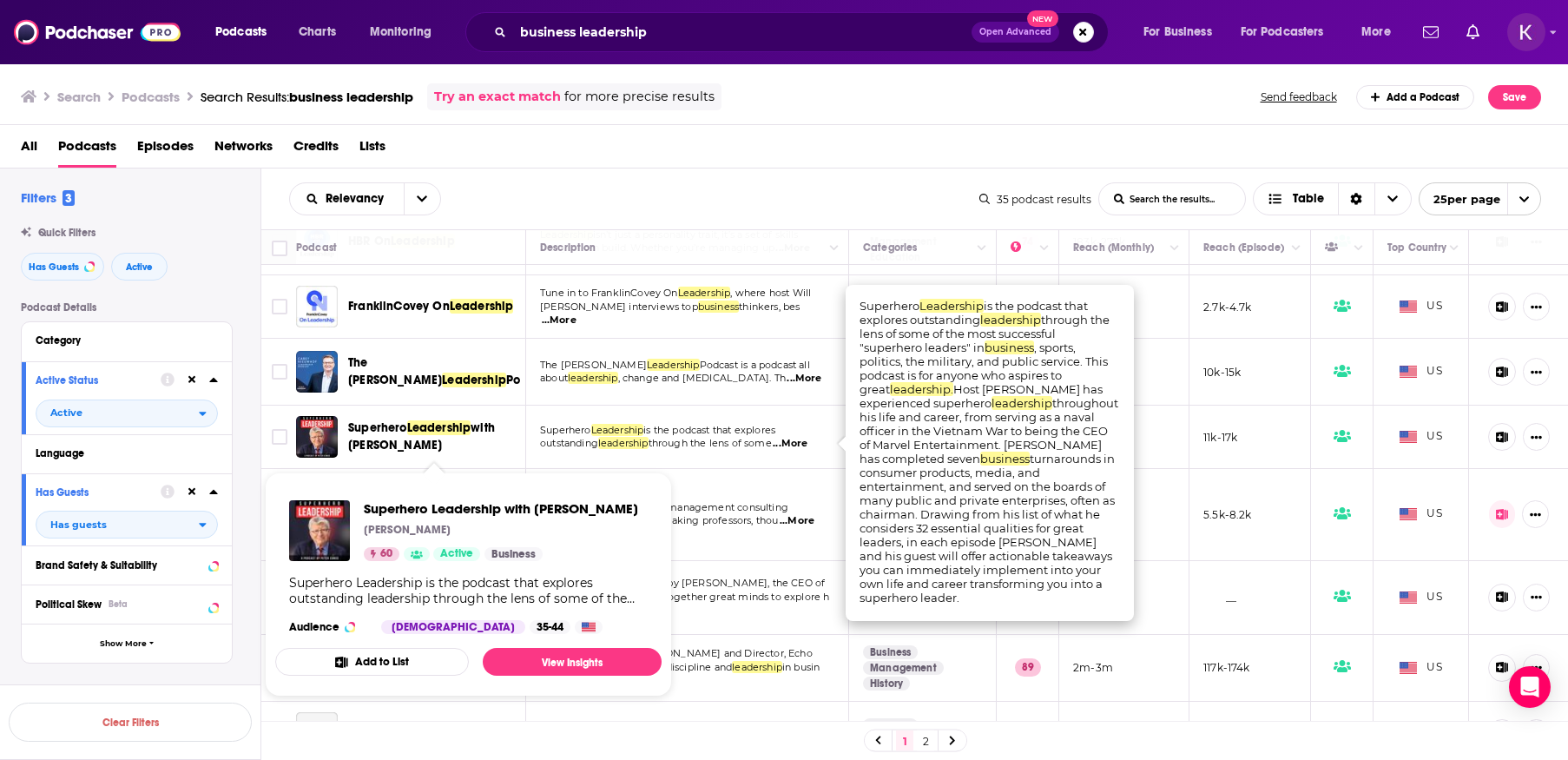
click at [442, 429] on span "Leadership" at bounding box center [439, 428] width 64 height 15
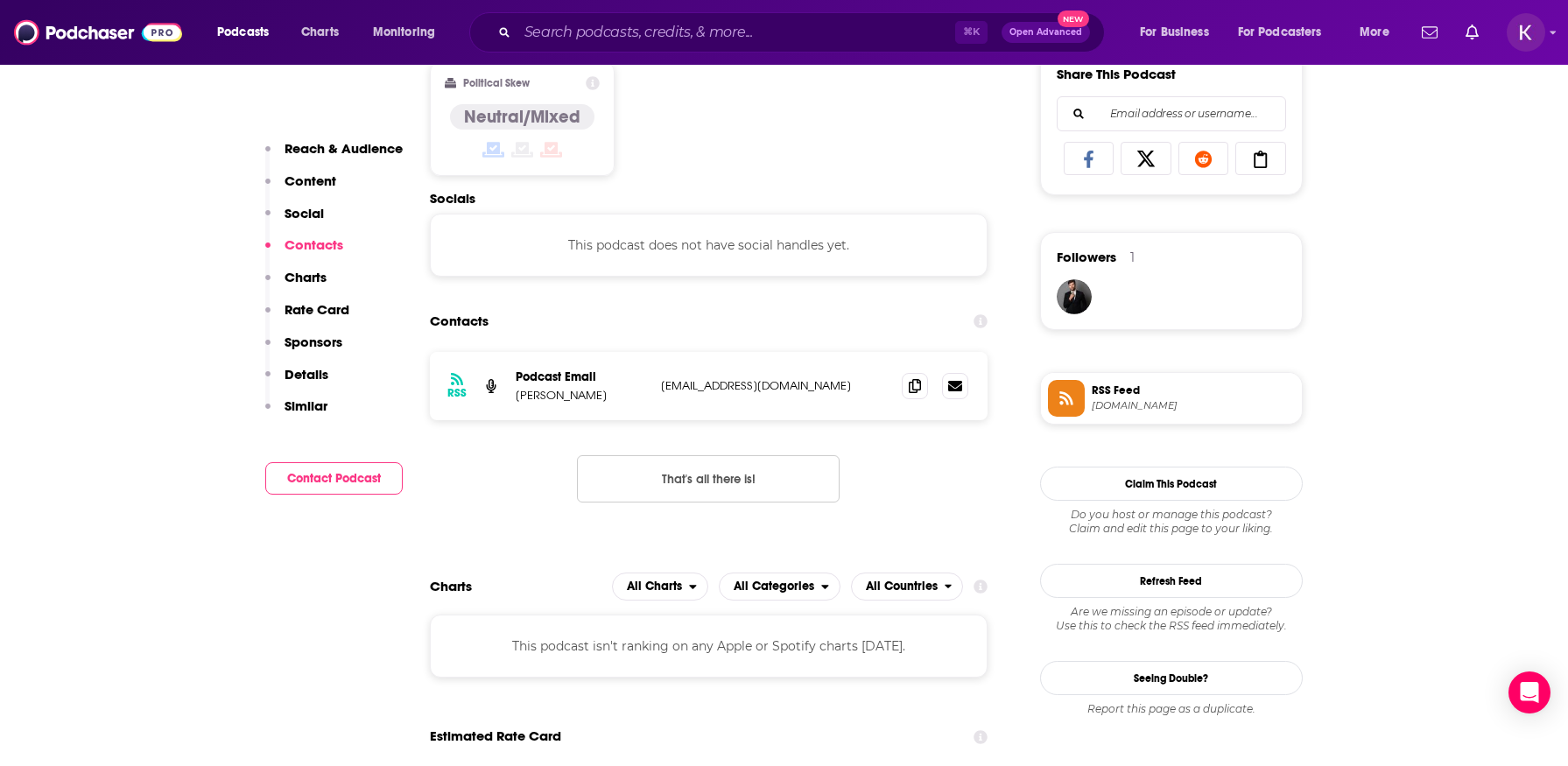
scroll to position [1116, 0]
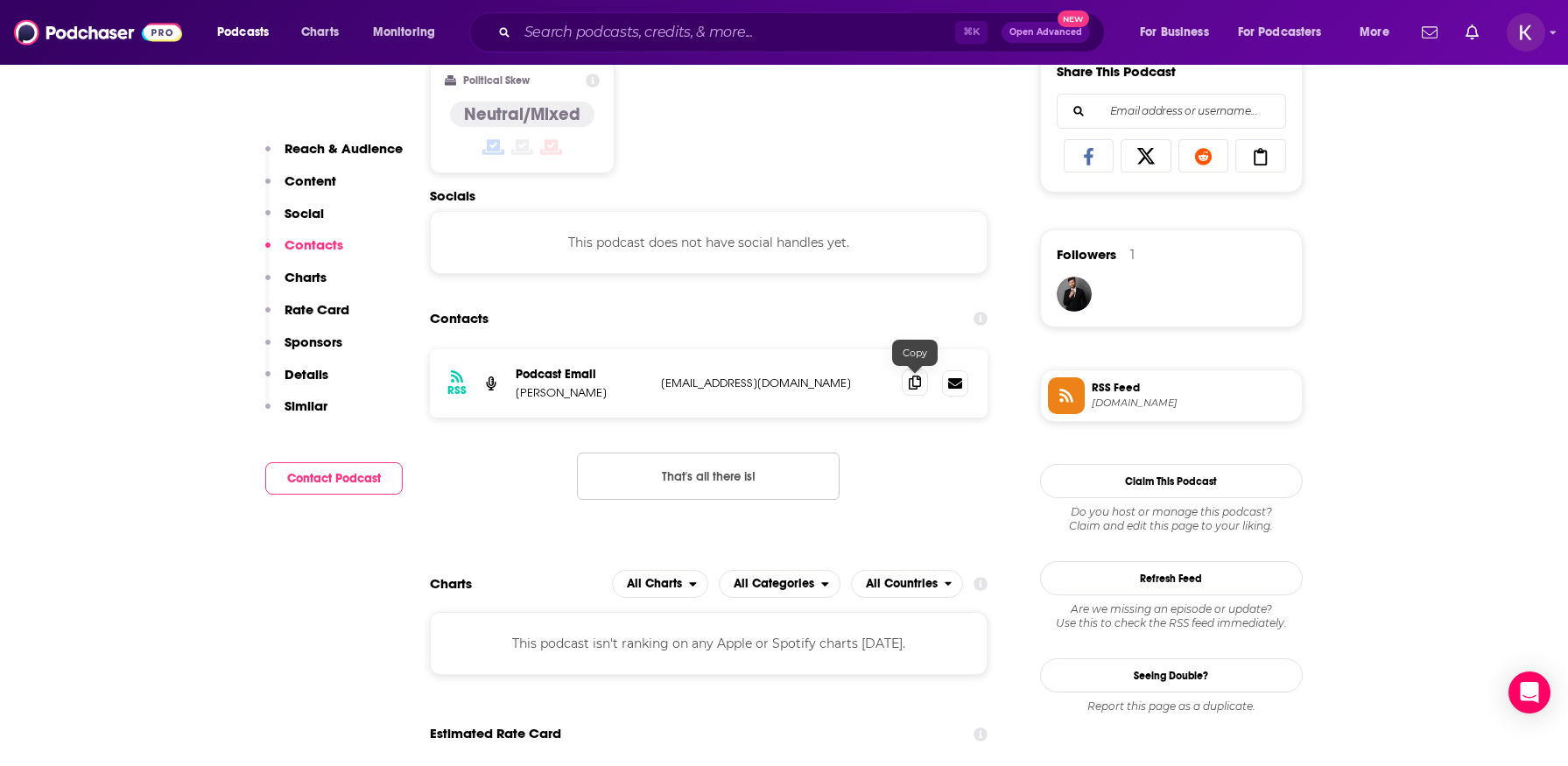
click at [911, 389] on icon at bounding box center [915, 382] width 12 height 14
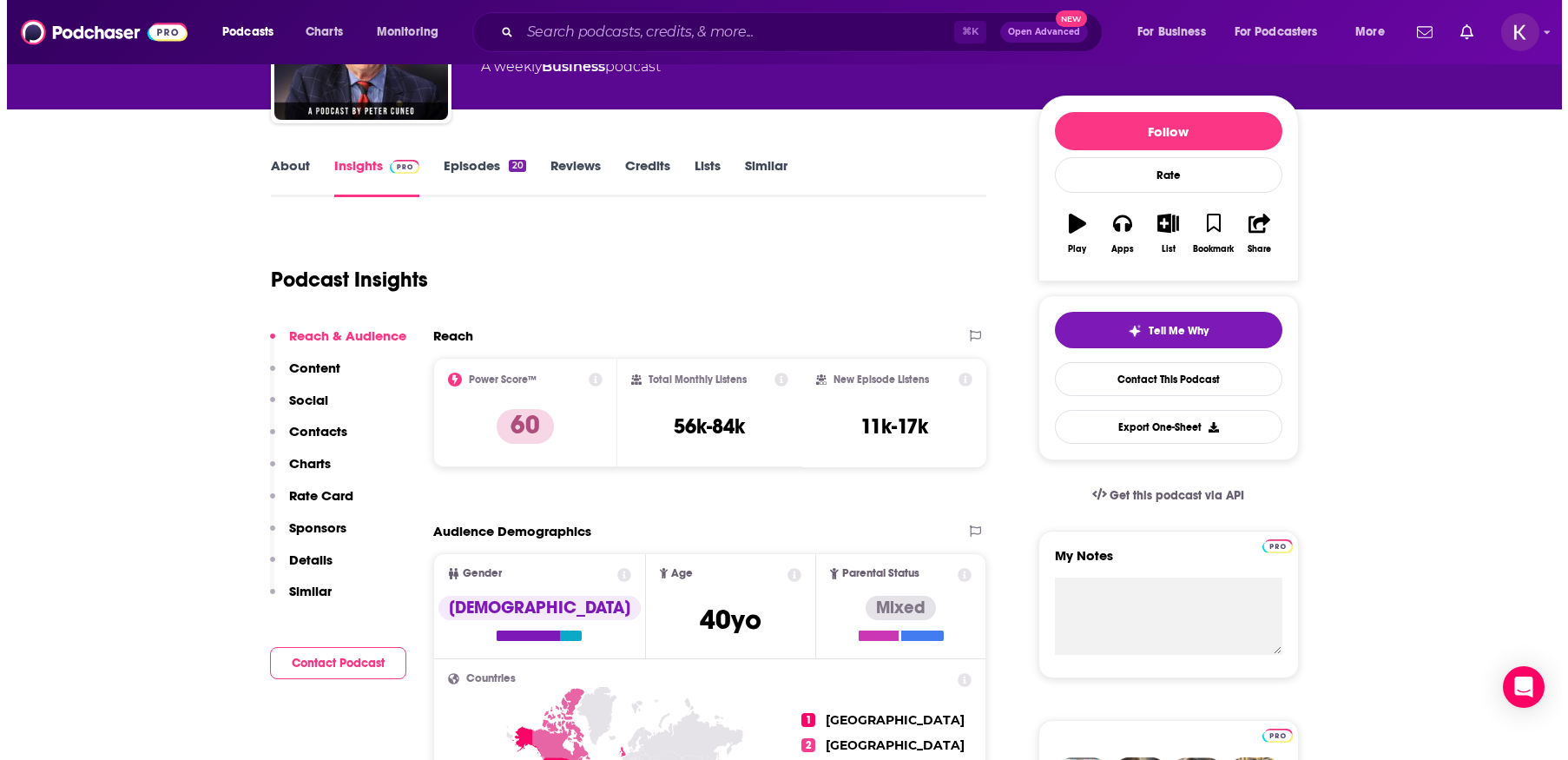
scroll to position [0, 0]
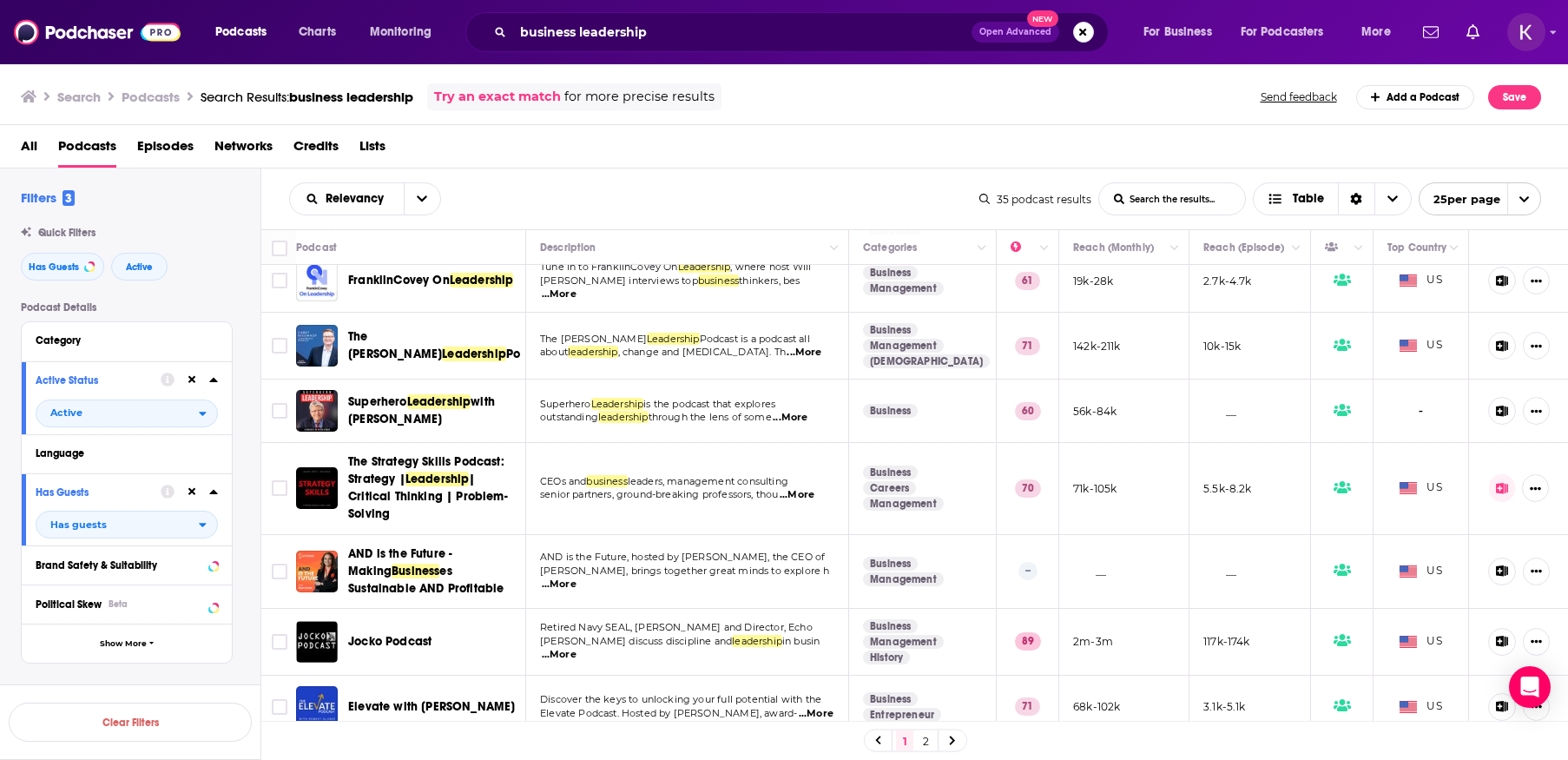
scroll to position [150, 0]
click at [810, 493] on span "...More" at bounding box center [796, 494] width 35 height 14
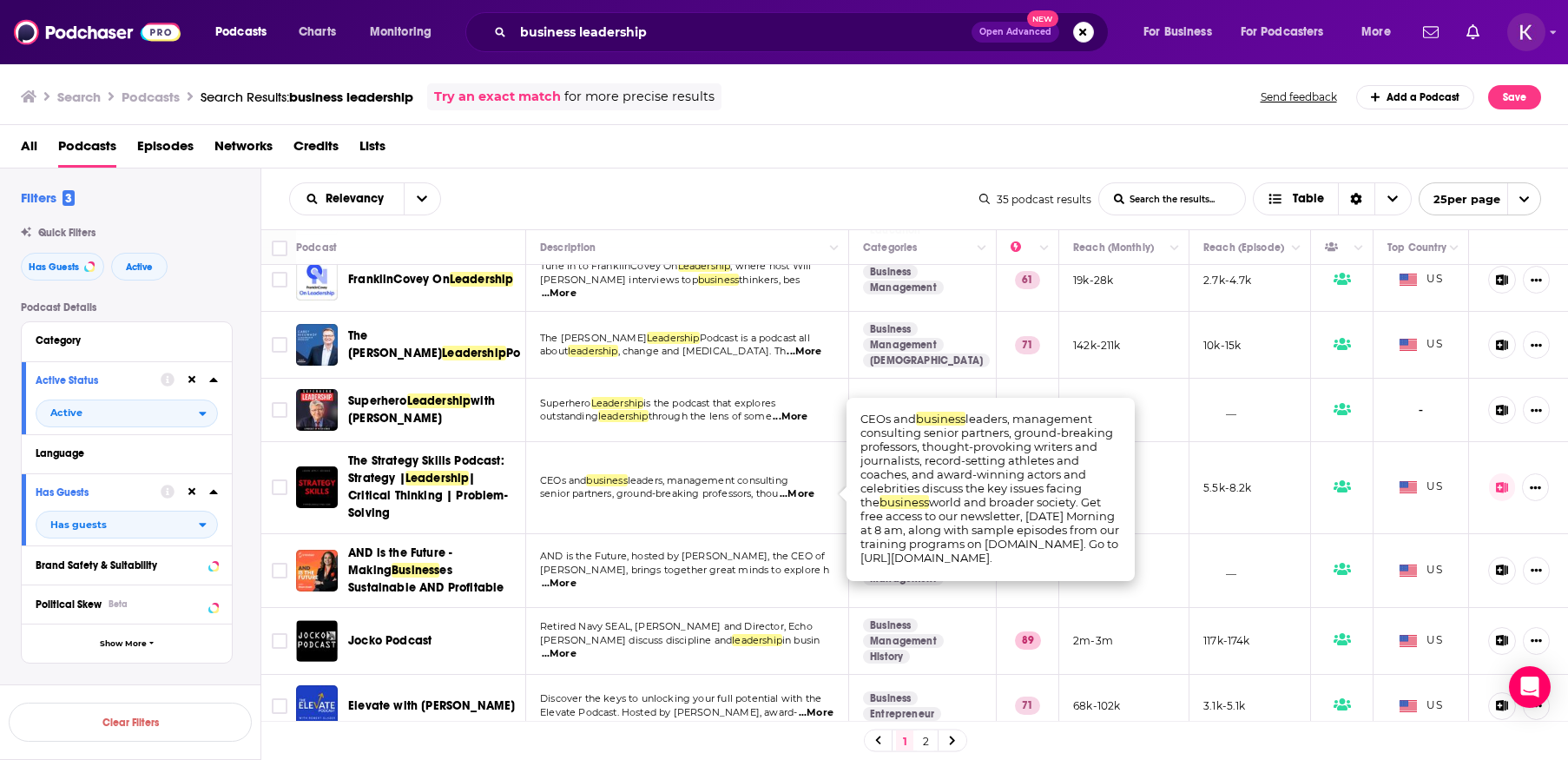
click at [810, 493] on span "...More" at bounding box center [796, 494] width 35 height 14
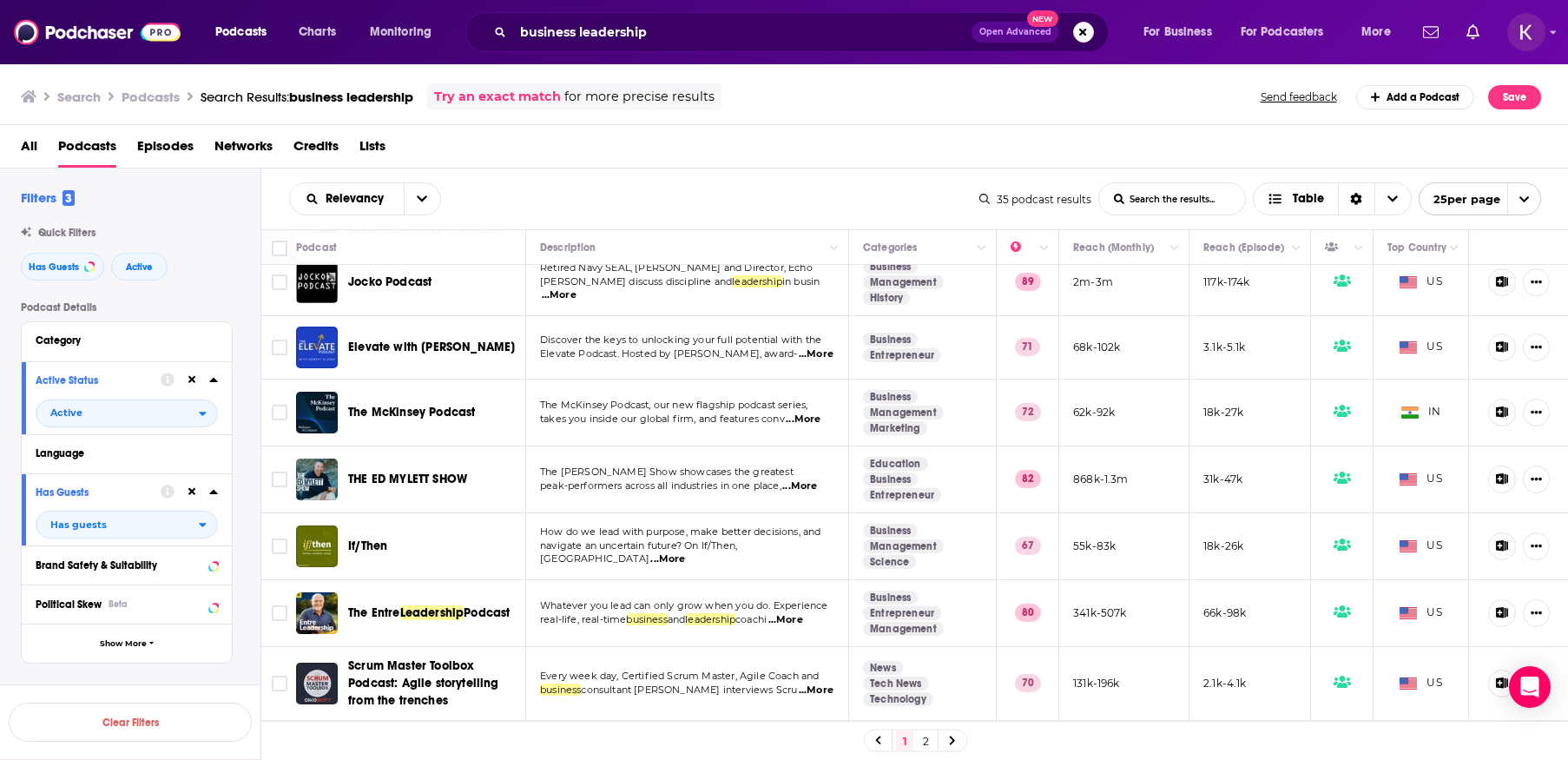
scroll to position [533, 0]
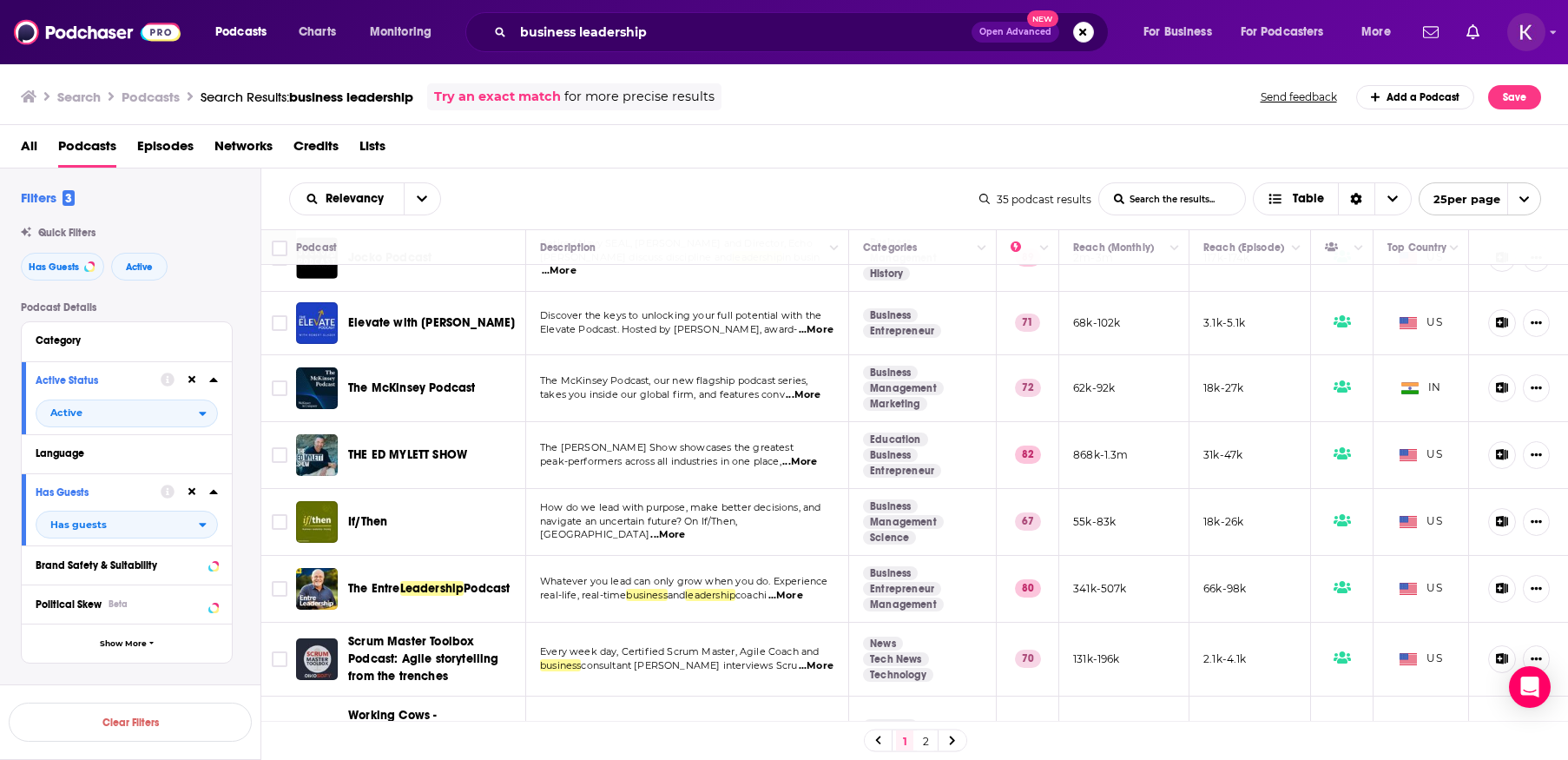
click at [685, 529] on span "...More" at bounding box center [667, 535] width 35 height 14
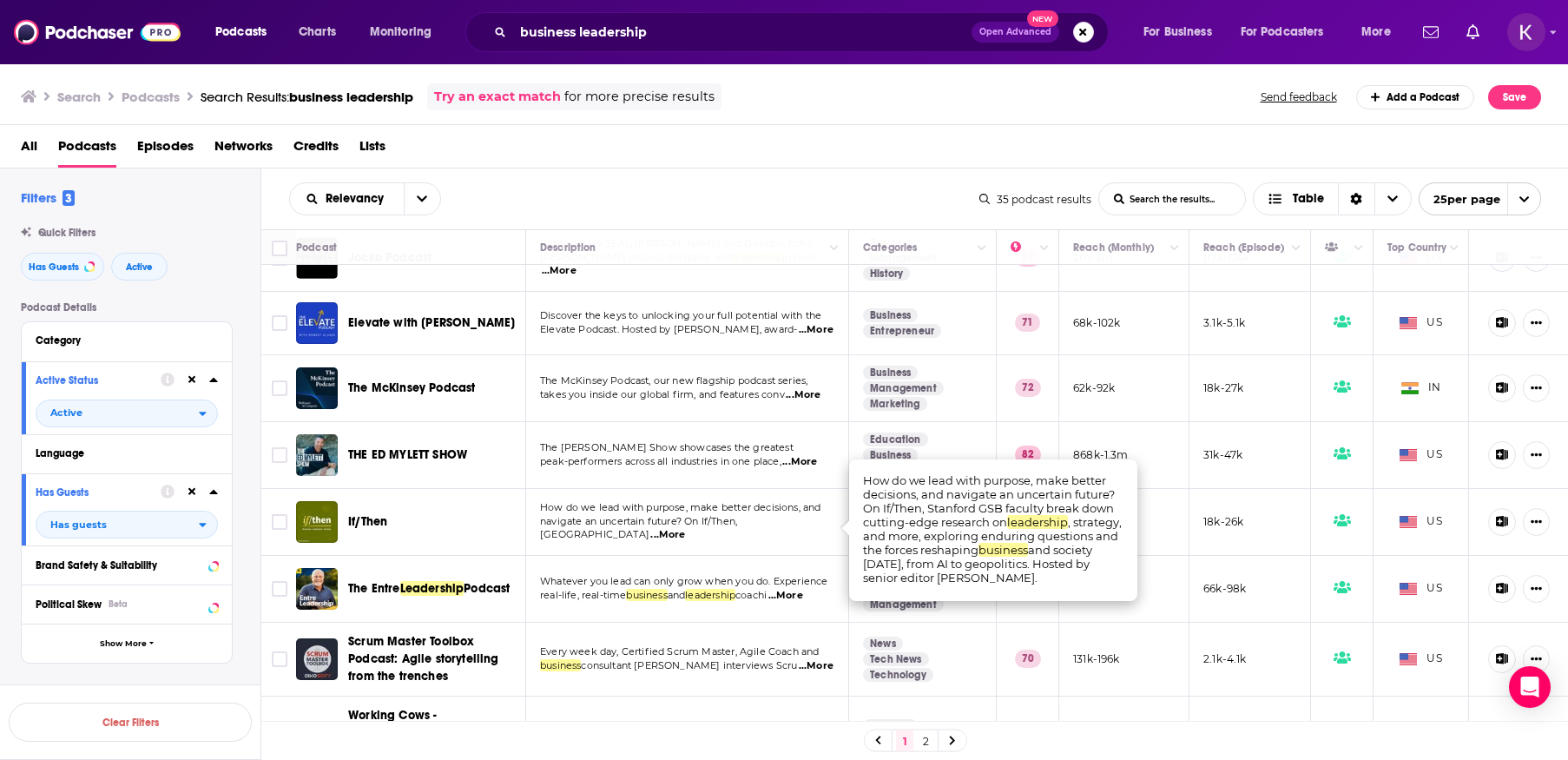
click at [685, 529] on span "...More" at bounding box center [667, 535] width 35 height 14
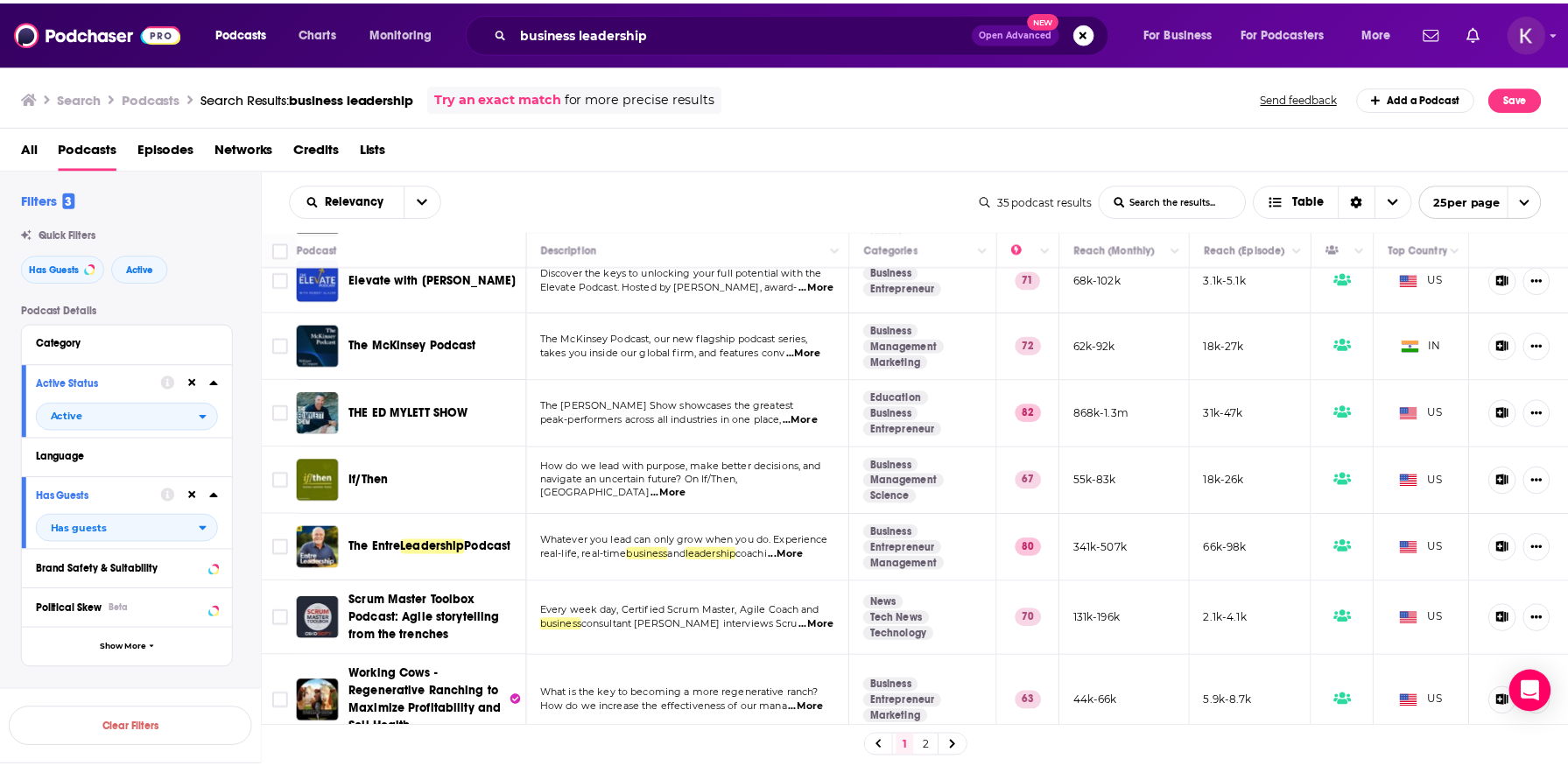
scroll to position [583, 0]
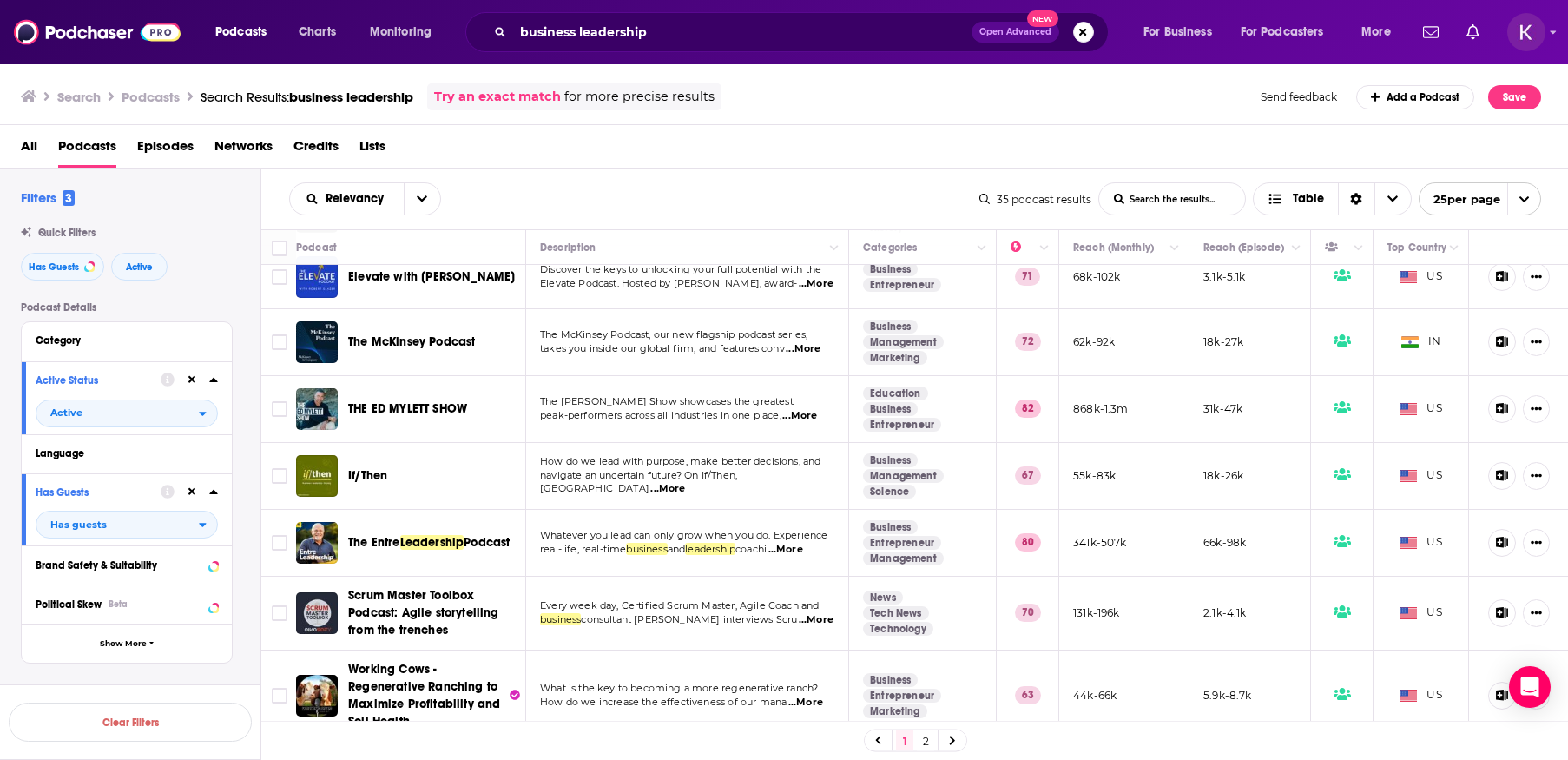
click at [803, 547] on span "...More" at bounding box center [785, 549] width 35 height 14
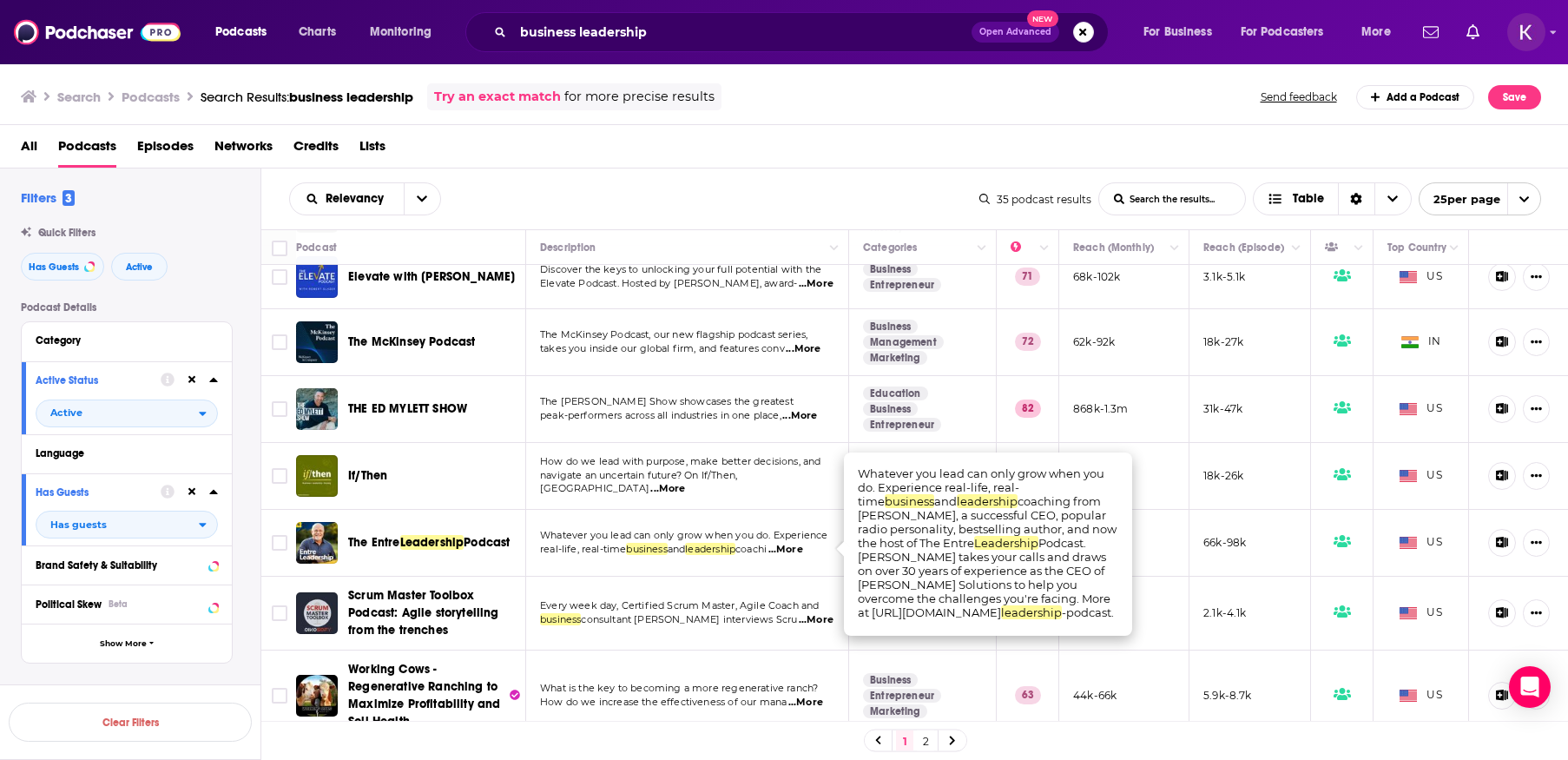
click at [416, 544] on span "Leadership" at bounding box center [432, 542] width 64 height 15
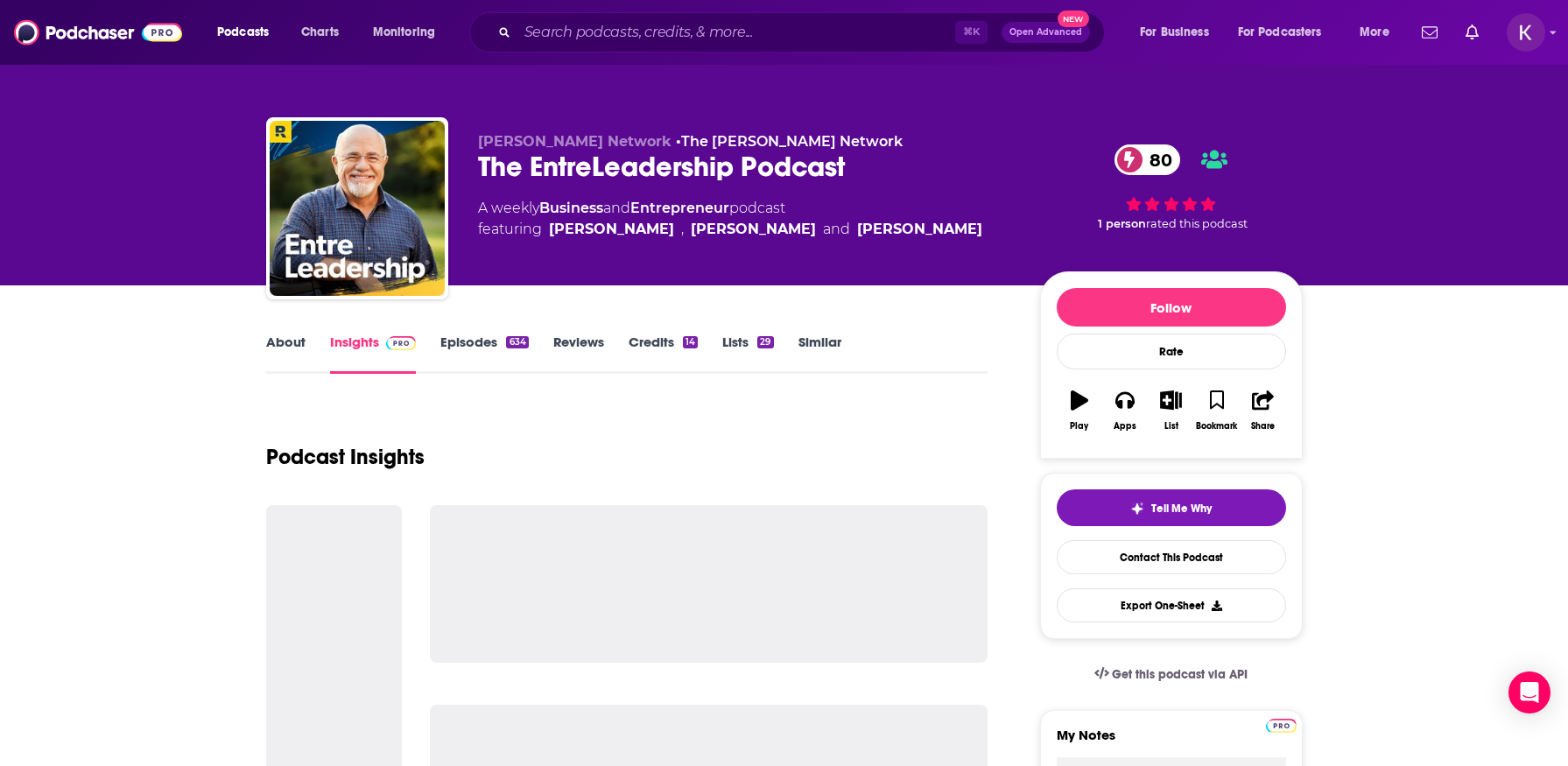
click at [460, 342] on link "Episodes 634" at bounding box center [484, 354] width 88 height 41
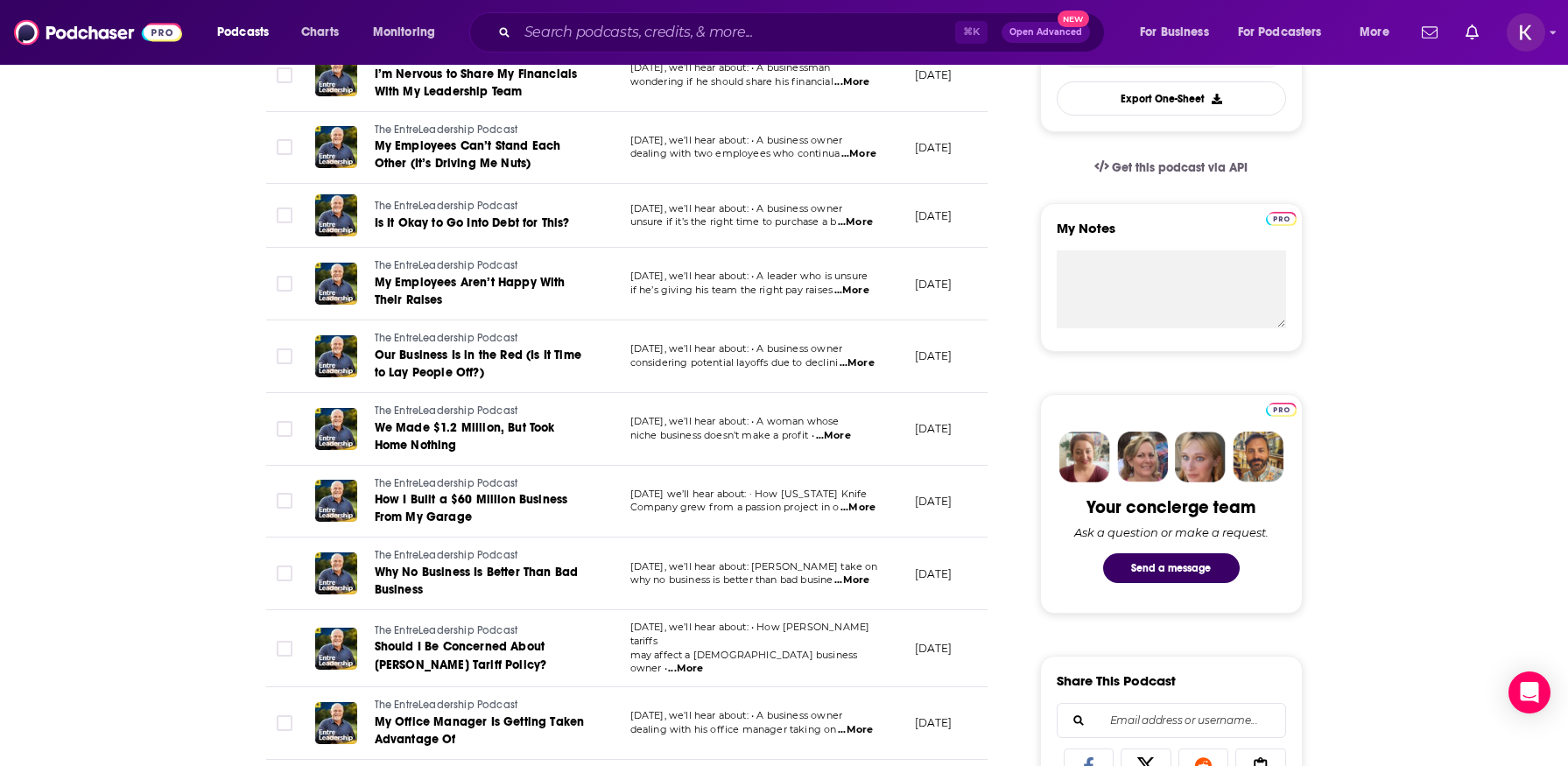
scroll to position [568, 0]
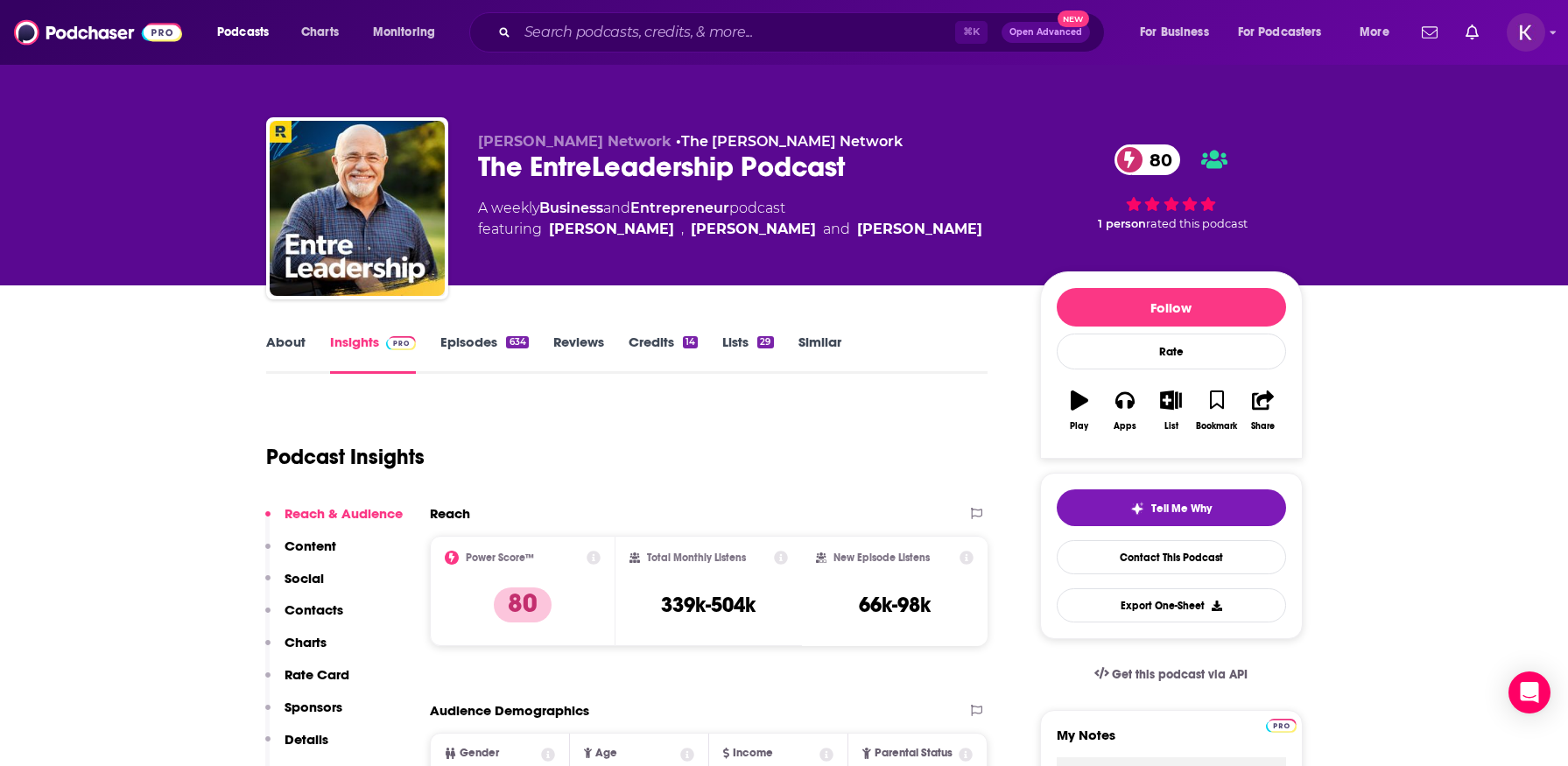
click at [272, 350] on link "About" at bounding box center [286, 354] width 40 height 41
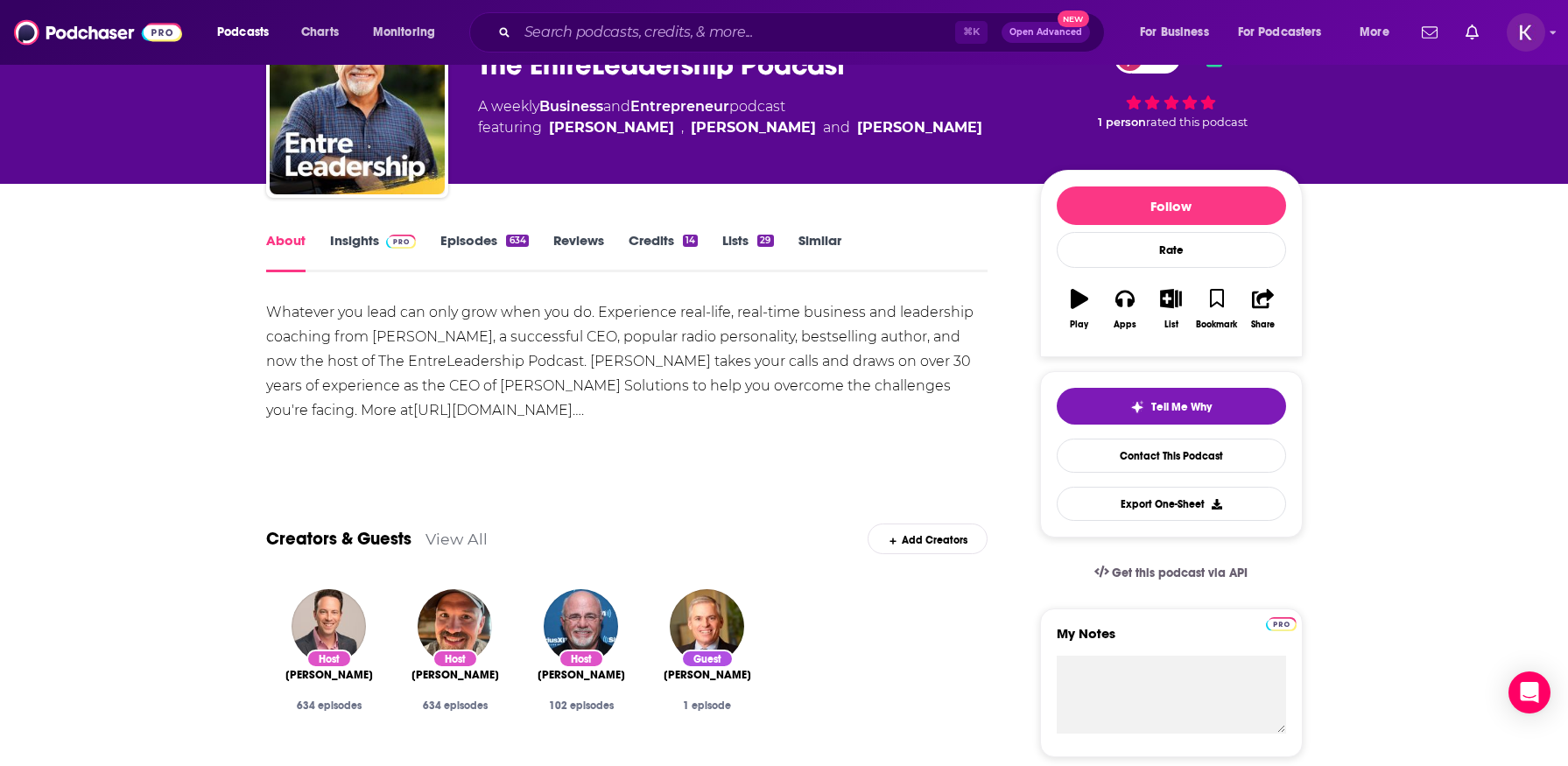
scroll to position [97, 0]
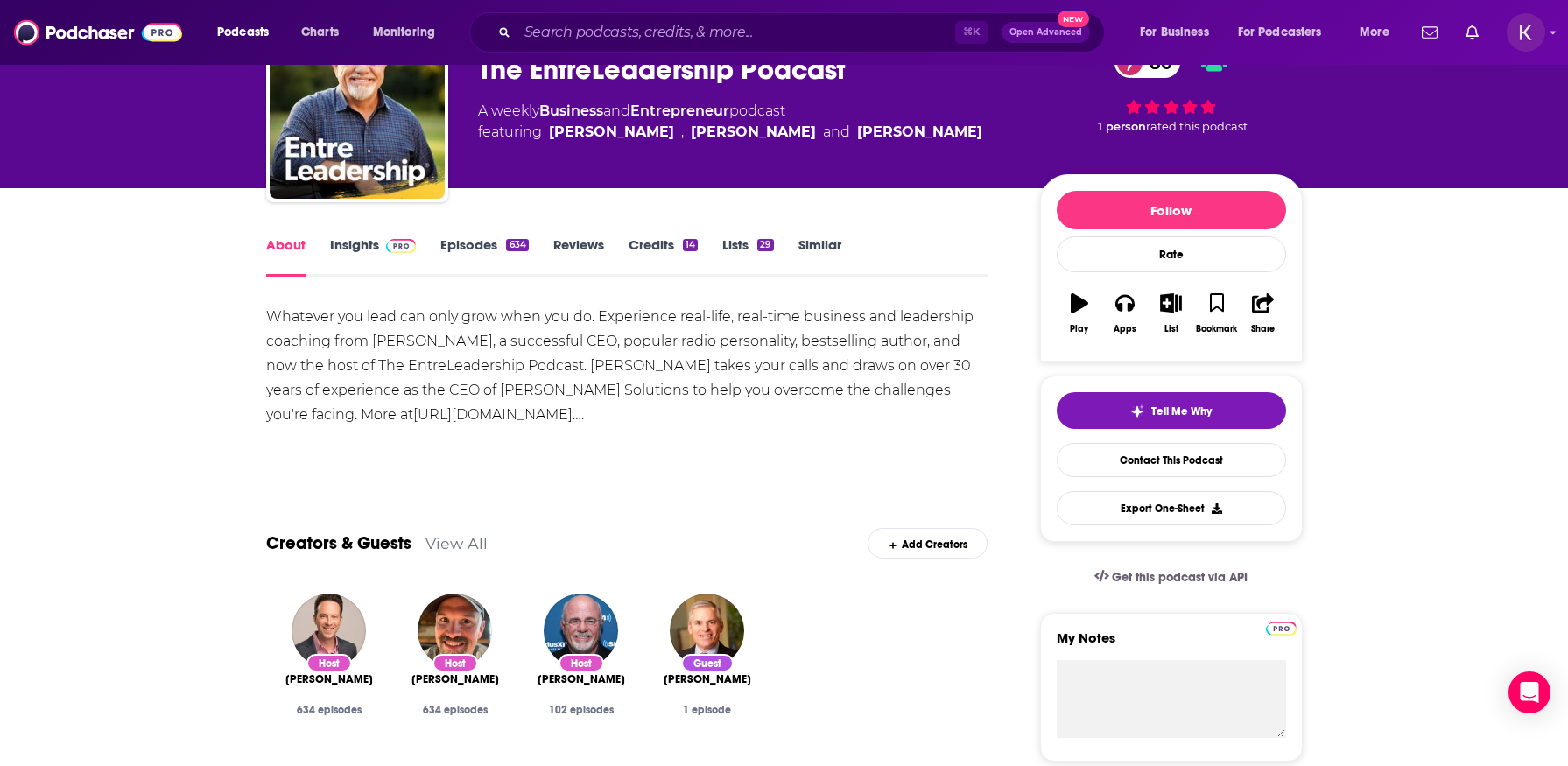
click at [369, 242] on link "Insights" at bounding box center [374, 256] width 87 height 41
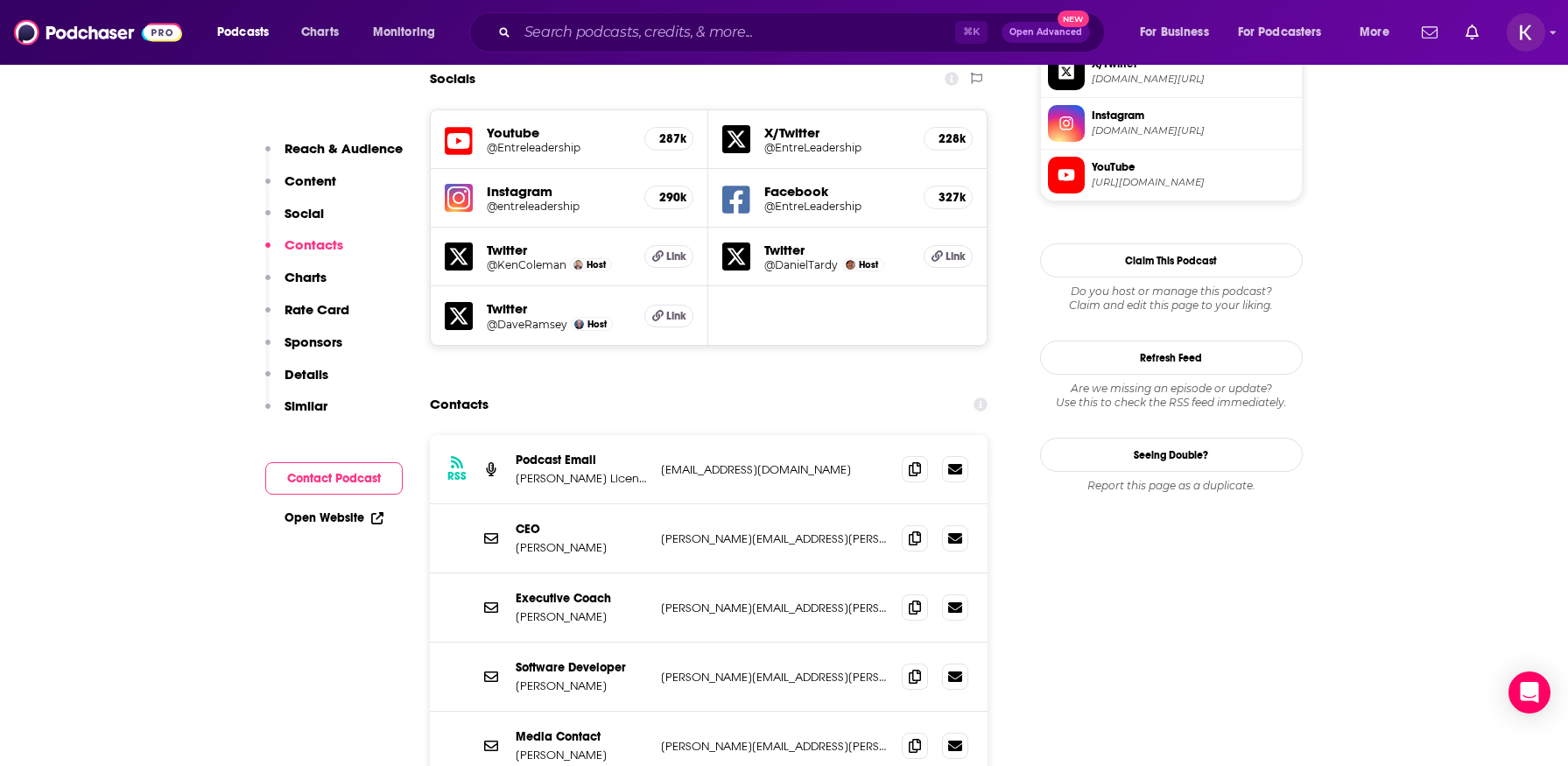
scroll to position [1598, 0]
